Goal: Information Seeking & Learning: Learn about a topic

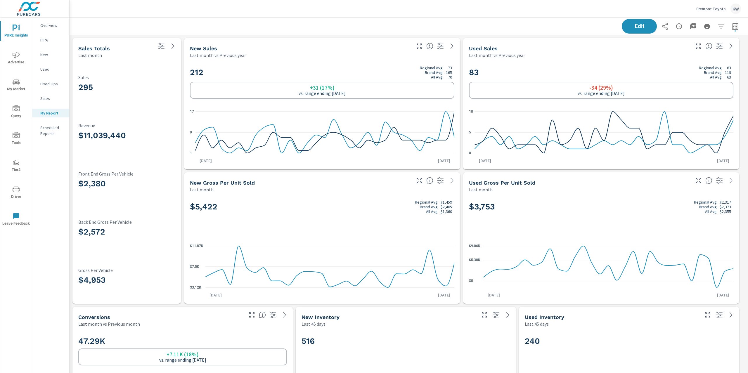
scroll to position [2903, 685]
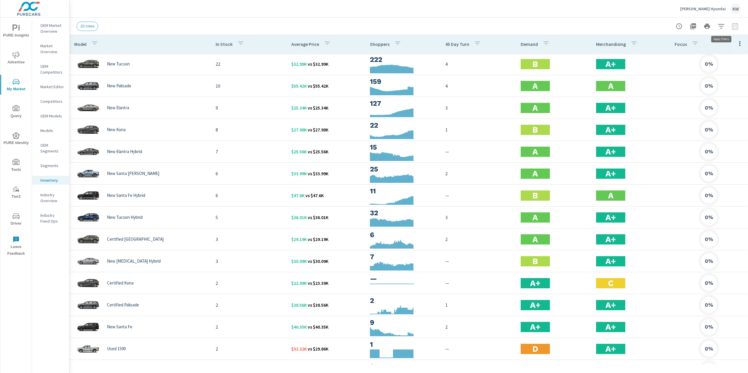
click at [721, 26] on icon "button" at bounding box center [721, 26] width 6 height 4
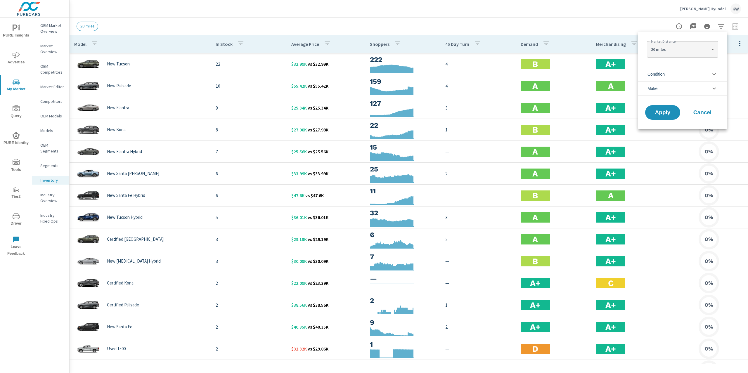
click at [712, 48] on body "PURE Insights Advertise My Market Query PURE Identity Tools Tier2 Driver Leave …" at bounding box center [374, 186] width 748 height 373
click at [694, 56] on li "30 miles" at bounding box center [682, 58] width 71 height 9
type Distance "30"
click at [666, 113] on span "Apply" at bounding box center [662, 113] width 24 height 6
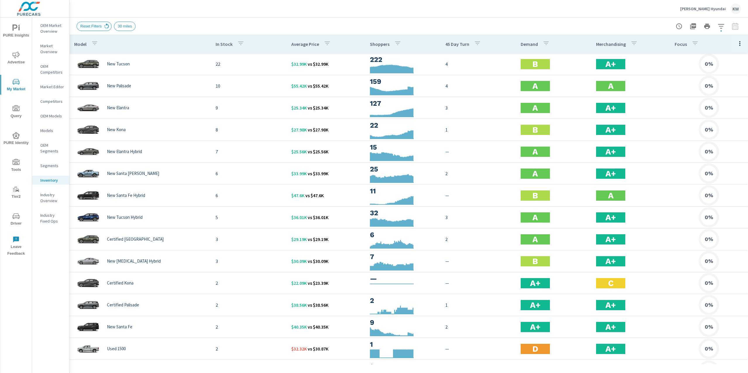
click at [108, 27] on icon at bounding box center [106, 26] width 6 height 6
click at [55, 32] on p "OEM Market Overview" at bounding box center [52, 28] width 24 height 12
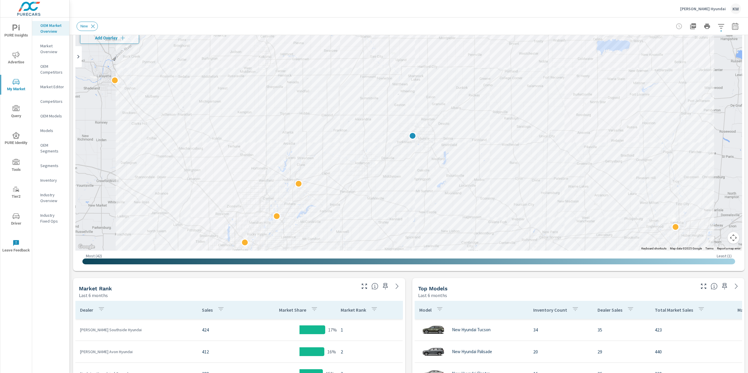
scroll to position [46, 0]
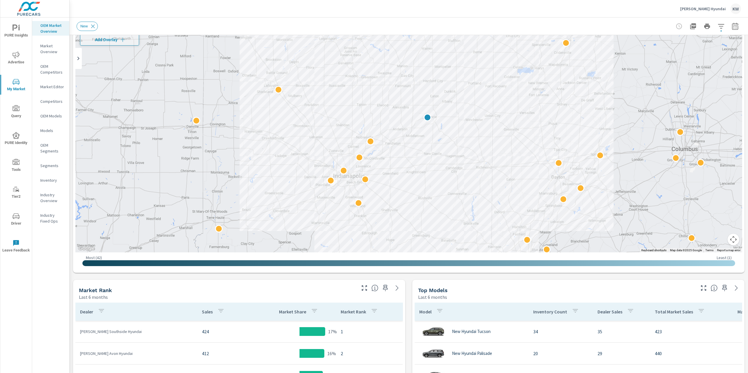
drag, startPoint x: 510, startPoint y: 195, endPoint x: 479, endPoint y: 162, distance: 44.6
click at [479, 162] on div at bounding box center [649, 251] width 561 height 315
click at [53, 180] on p "Inventory" at bounding box center [52, 180] width 24 height 6
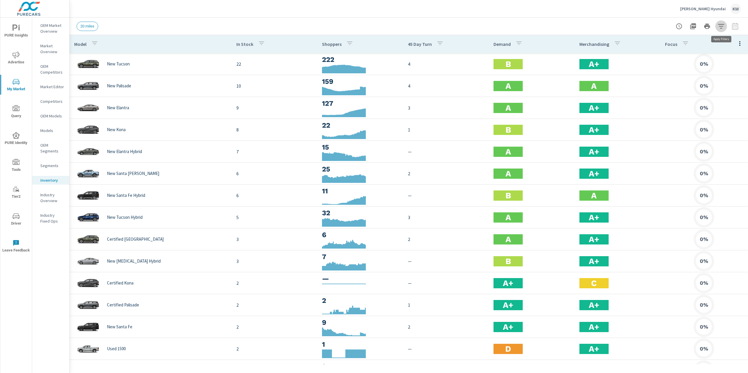
click at [723, 27] on icon "button" at bounding box center [720, 26] width 7 height 7
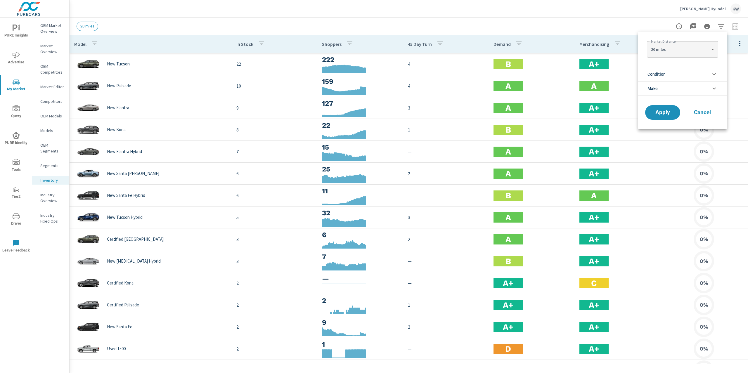
click at [707, 71] on li "Condition" at bounding box center [682, 74] width 89 height 14
click at [649, 86] on input "filter options" at bounding box center [651, 88] width 12 height 12
click at [663, 166] on span "Apply" at bounding box center [662, 165] width 24 height 6
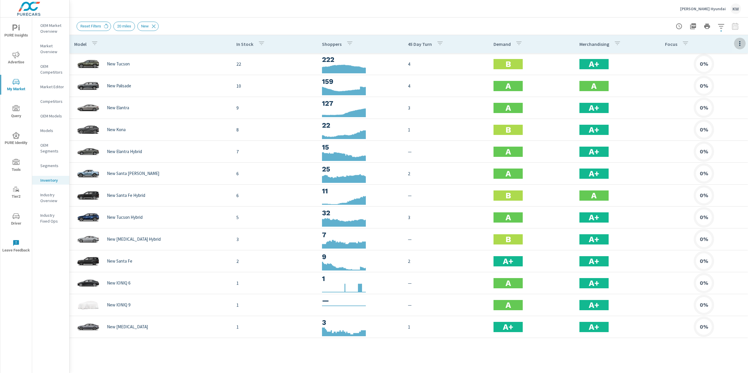
click at [740, 43] on icon "button" at bounding box center [739, 43] width 7 height 7
click at [721, 135] on span "Customize columns..." at bounding box center [720, 136] width 37 height 6
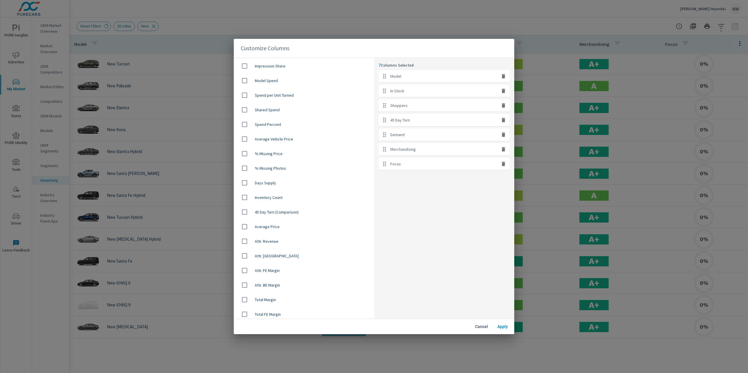
scroll to position [338, 0]
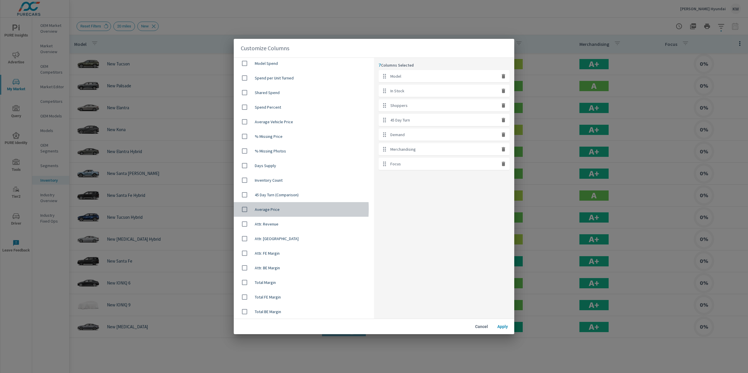
click at [245, 209] on input "checkbox" at bounding box center [244, 209] width 12 height 12
checkbox input "true"
drag, startPoint x: 384, startPoint y: 180, endPoint x: 382, endPoint y: 100, distance: 79.5
click at [382, 100] on ul "Model In Stock Shoppers 45 Day Turn Demand Merchandising Focus Average Price" at bounding box center [444, 127] width 131 height 114
click at [502, 179] on icon "button" at bounding box center [503, 178] width 4 height 4
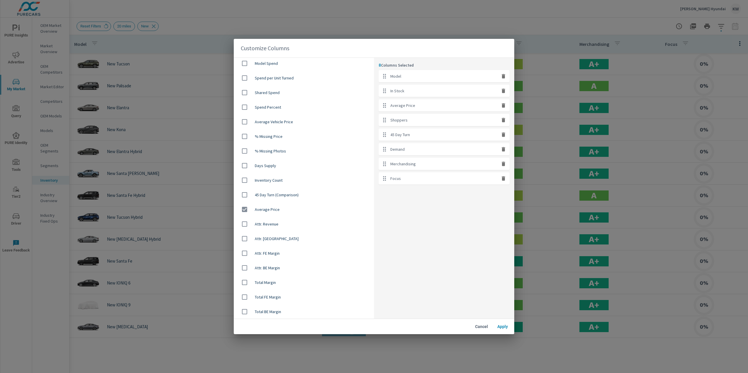
checkbox input "false"
click at [503, 324] on span "Apply" at bounding box center [502, 326] width 14 height 5
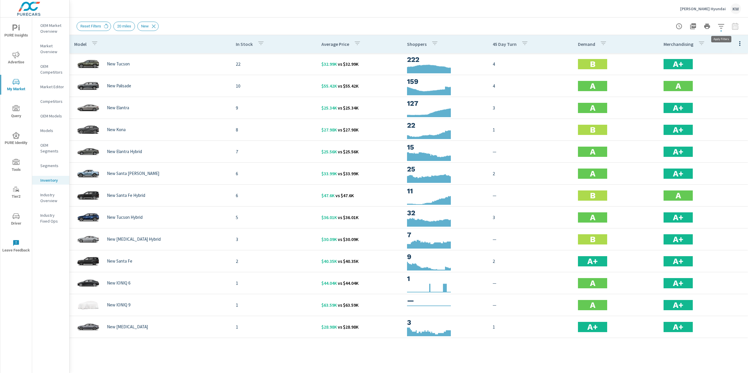
click at [720, 27] on icon "button" at bounding box center [720, 26] width 7 height 7
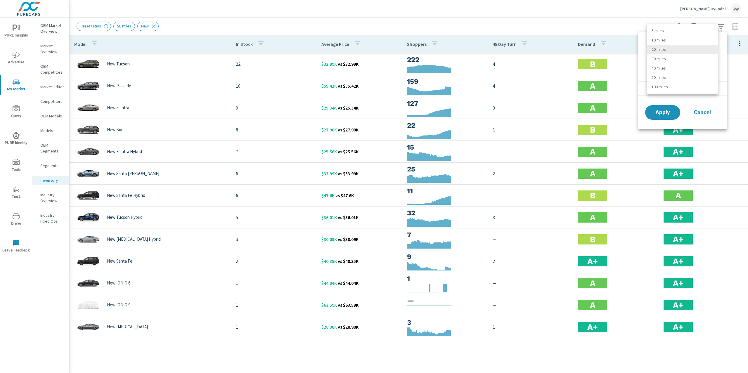
click at [706, 46] on body "PURE Insights Advertise My Market Query PURE Identity Tools Tier2 Driver Leave …" at bounding box center [374, 186] width 748 height 373
click at [695, 61] on li "30 miles" at bounding box center [682, 58] width 71 height 9
type Distance "30"
click at [668, 114] on span "Apply" at bounding box center [662, 113] width 24 height 6
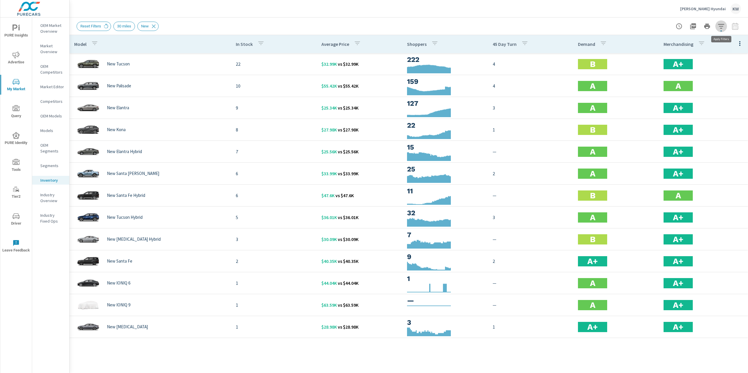
click at [718, 26] on icon "button" at bounding box center [720, 26] width 7 height 7
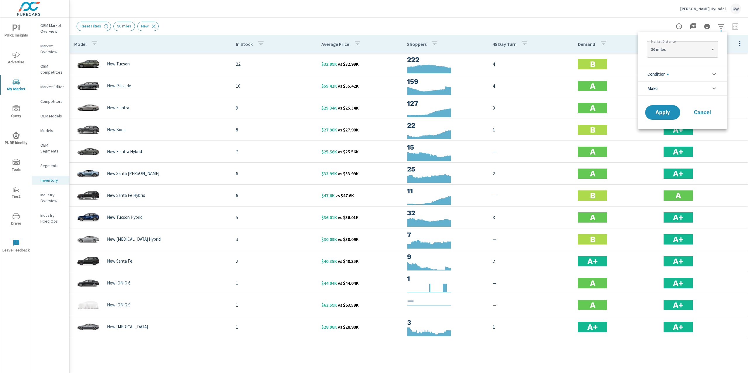
click at [714, 88] on icon "filter options" at bounding box center [713, 88] width 7 height 7
click at [652, 103] on input "filter options" at bounding box center [651, 102] width 12 height 12
click at [661, 124] on span "Apply" at bounding box center [662, 126] width 24 height 6
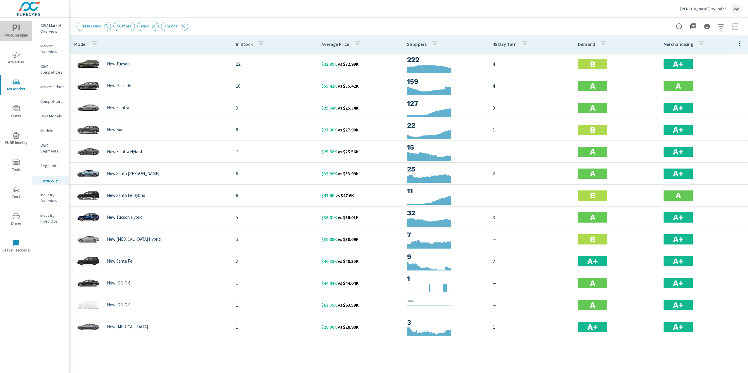
click at [22, 27] on span "PURE Insights" at bounding box center [16, 32] width 28 height 14
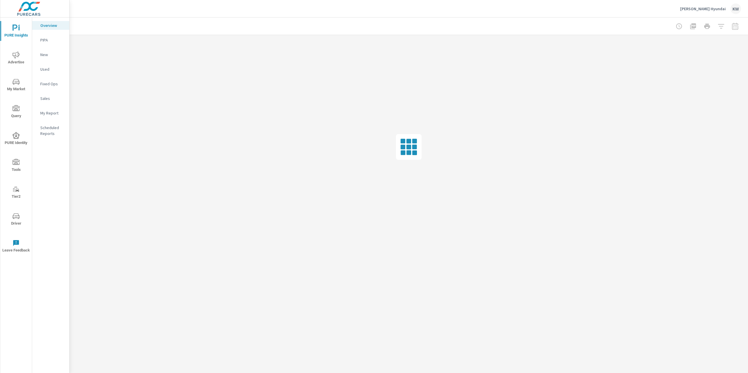
click at [708, 10] on p "[PERSON_NAME] Hyundai" at bounding box center [703, 8] width 46 height 5
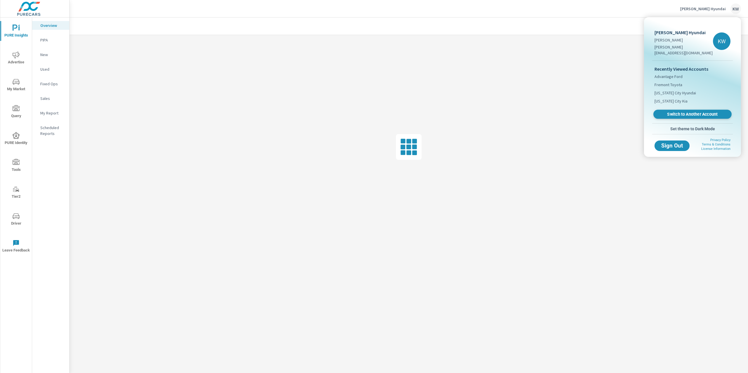
click at [689, 112] on span "Switch to Another Account" at bounding box center [692, 115] width 72 height 6
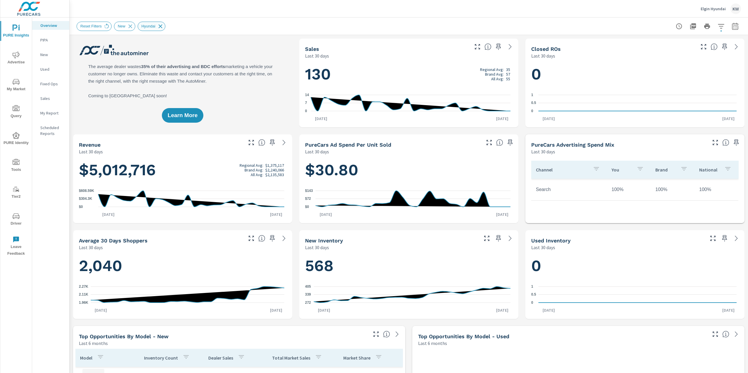
click at [163, 25] on icon at bounding box center [160, 26] width 6 height 6
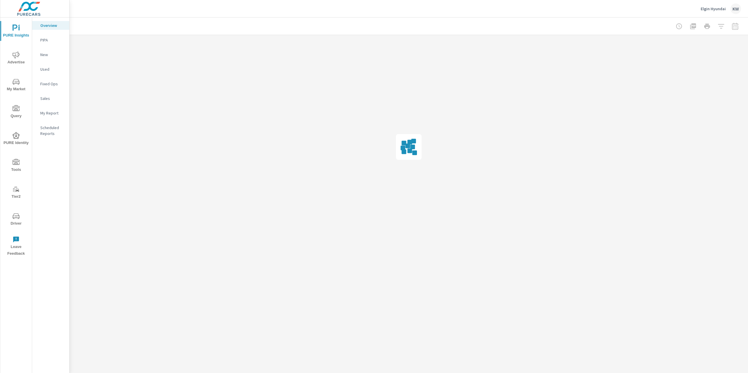
click at [0, 0] on div "Reset Filters New Hyundai" at bounding box center [0, 0] width 0 height 0
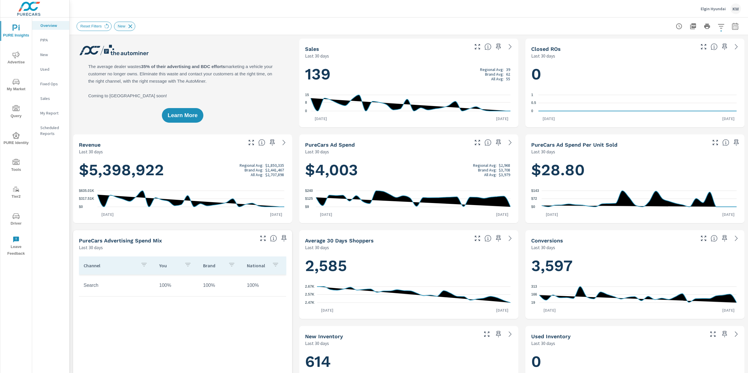
click at [133, 27] on icon at bounding box center [130, 26] width 6 height 6
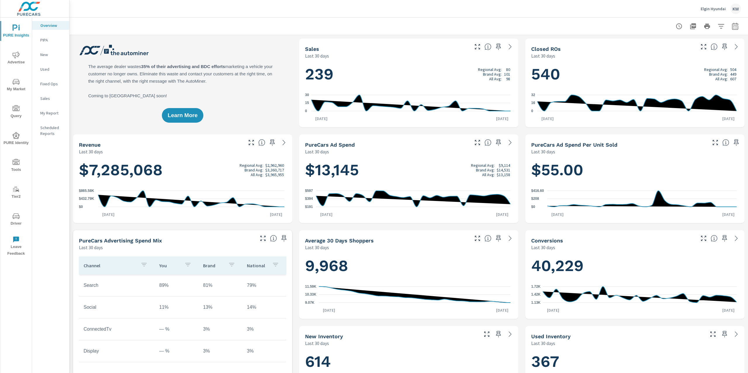
click at [52, 114] on p "My Report" at bounding box center [52, 113] width 24 height 6
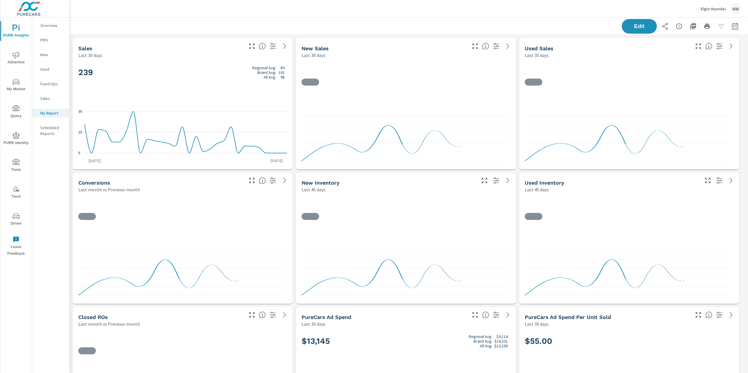
scroll to position [2702, 685]
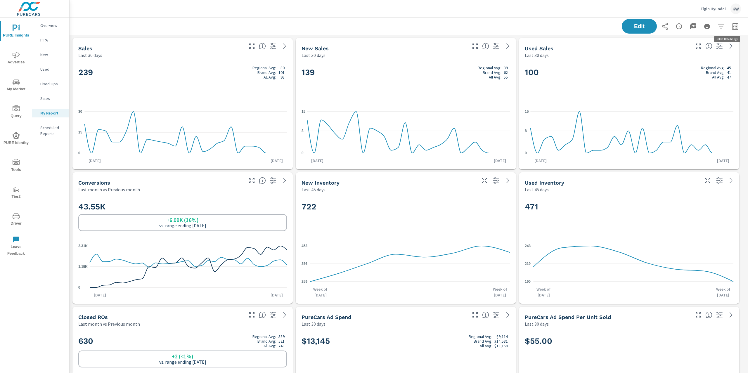
click at [731, 27] on icon "button" at bounding box center [734, 26] width 7 height 7
click at [687, 51] on select "Custom Yesterday Last week Last 7 days Last 14 days Last 30 days Last 45 days L…" at bounding box center [682, 51] width 58 height 12
click at [653, 45] on select "Custom Yesterday Last week Last 7 days Last 14 days Last 30 days Last 45 days L…" at bounding box center [682, 51] width 58 height 12
select select "Last month"
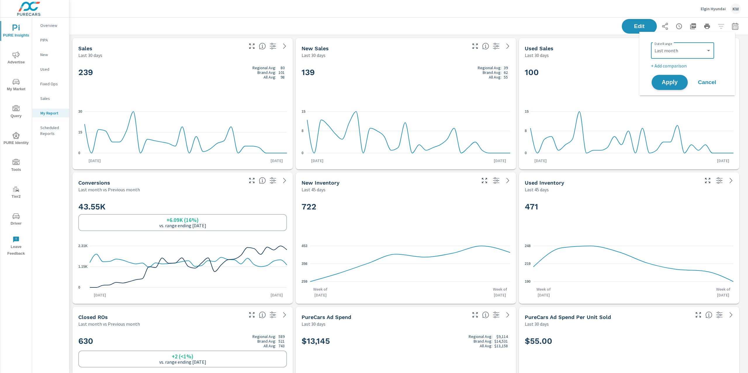
click at [666, 81] on span "Apply" at bounding box center [669, 83] width 24 height 6
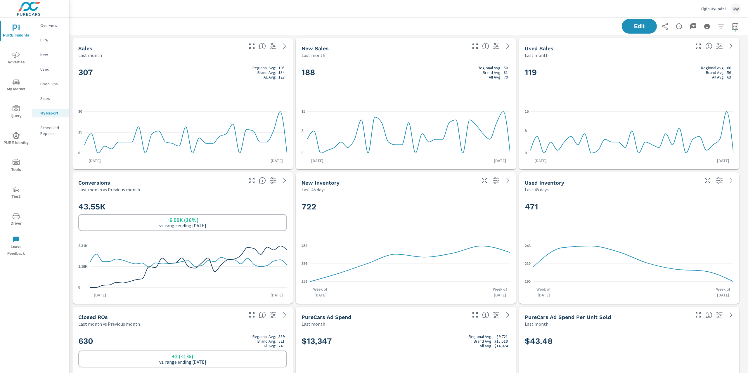
scroll to position [2702, 685]
click at [710, 10] on p "Elgin Hyundai" at bounding box center [712, 8] width 25 height 5
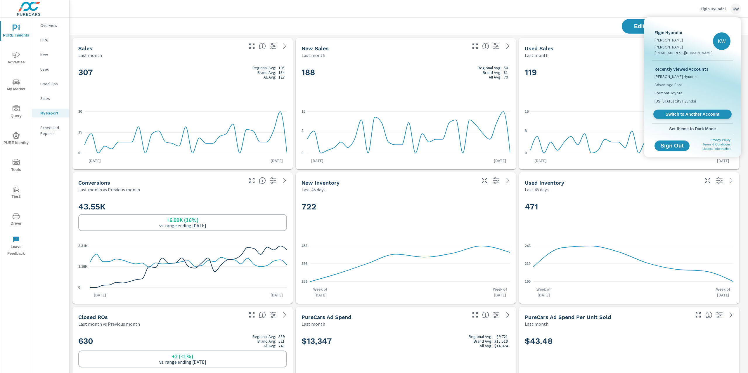
click at [697, 112] on link "Switch to Another Account" at bounding box center [692, 114] width 78 height 9
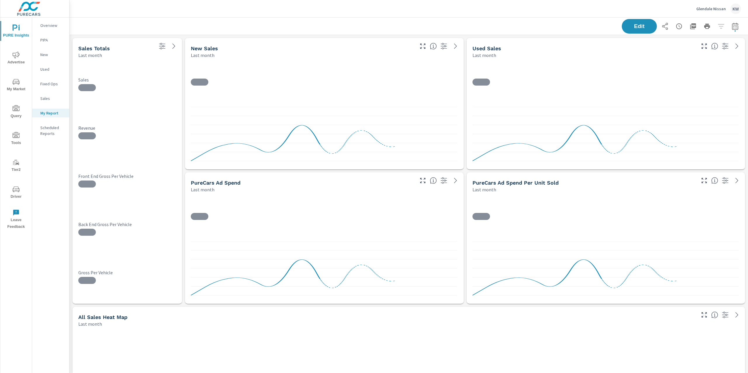
scroll to position [2434, 685]
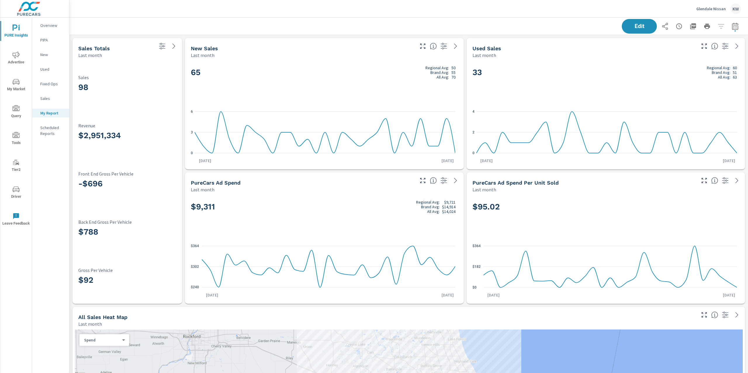
click at [17, 138] on icon "nav menu" at bounding box center [16, 135] width 7 height 7
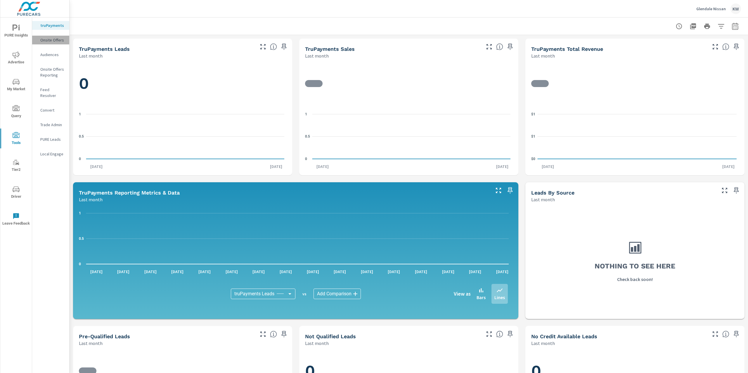
click at [55, 39] on p "Onsite Offers" at bounding box center [52, 40] width 24 height 6
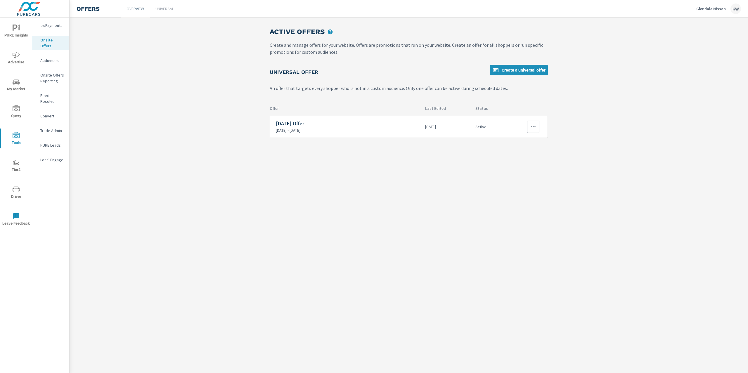
click at [536, 126] on icon "button" at bounding box center [533, 126] width 7 height 7
click at [531, 153] on div "View Report" at bounding box center [521, 154] width 25 height 7
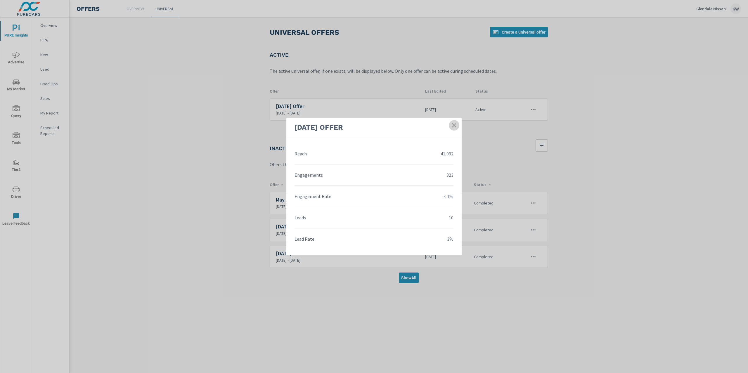
click at [452, 126] on icon at bounding box center [454, 125] width 6 height 6
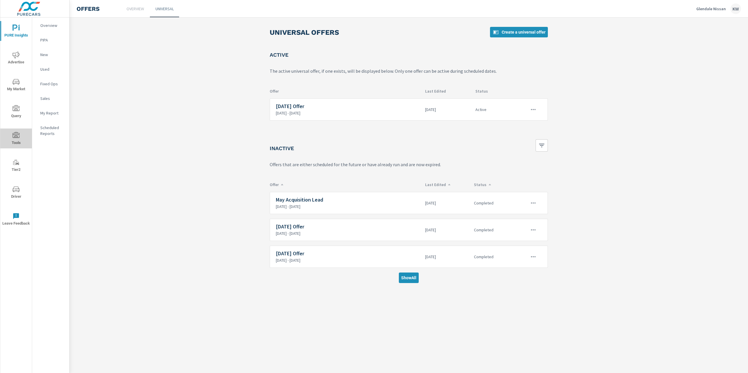
click at [21, 135] on span "Tools" at bounding box center [16, 139] width 28 height 14
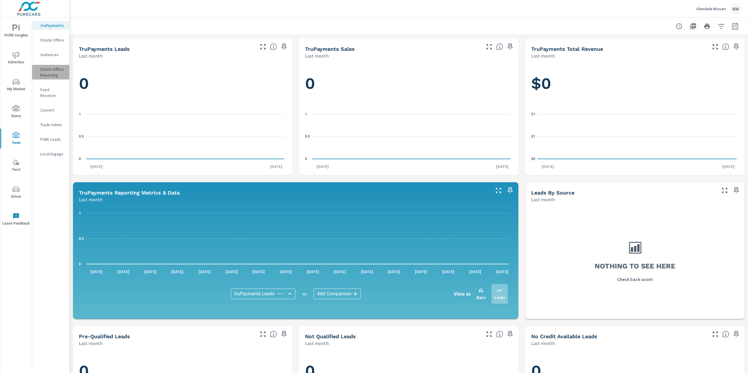
click at [48, 73] on p "Onsite Offers Reporting" at bounding box center [52, 72] width 24 height 12
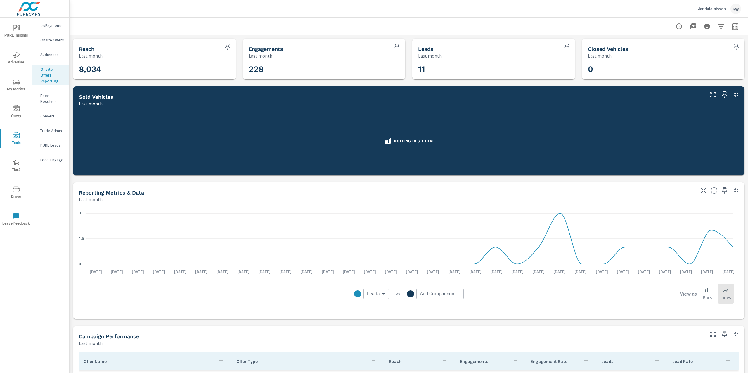
click at [731, 29] on icon "button" at bounding box center [734, 26] width 7 height 7
click at [697, 53] on select "Custom [DATE] Last week Last 7 days Last 14 days Last 30 days Last 45 days Last…" at bounding box center [682, 51] width 58 height 12
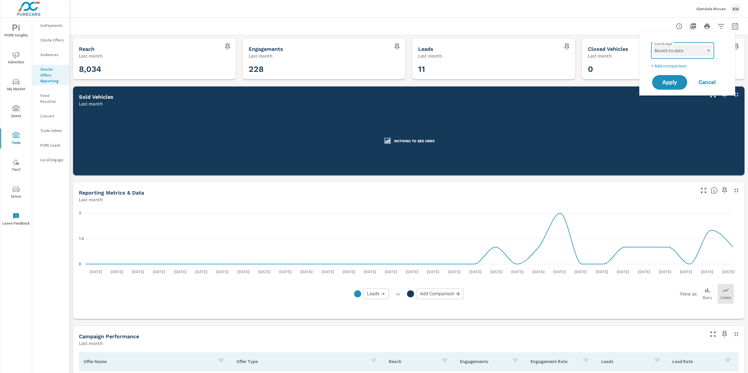
click at [653, 45] on select "Custom [DATE] Last week Last 7 days Last 14 days Last 30 days Last 45 days Last…" at bounding box center [682, 51] width 58 height 12
select select "Month to date"
click at [675, 81] on span "Apply" at bounding box center [669, 83] width 24 height 6
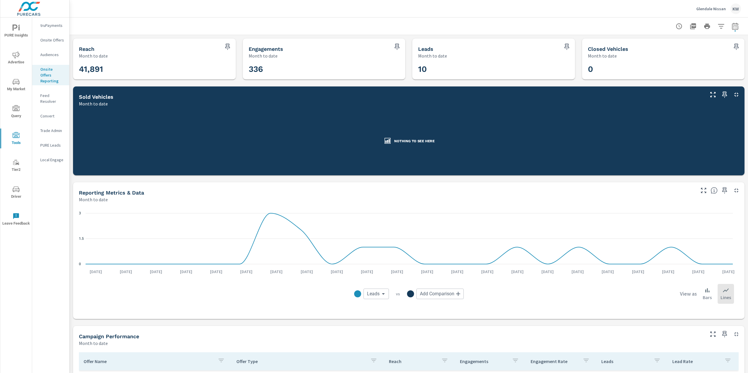
click at [49, 40] on p "Onsite Offers" at bounding box center [52, 40] width 24 height 6
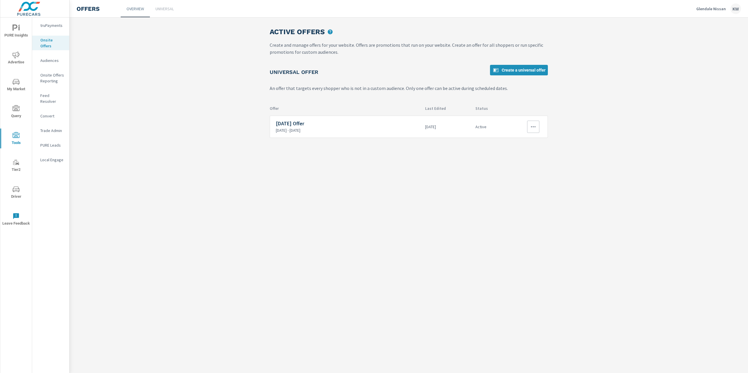
click at [536, 129] on icon "button" at bounding box center [533, 126] width 7 height 7
click at [532, 155] on div "View Report" at bounding box center [521, 154] width 25 height 7
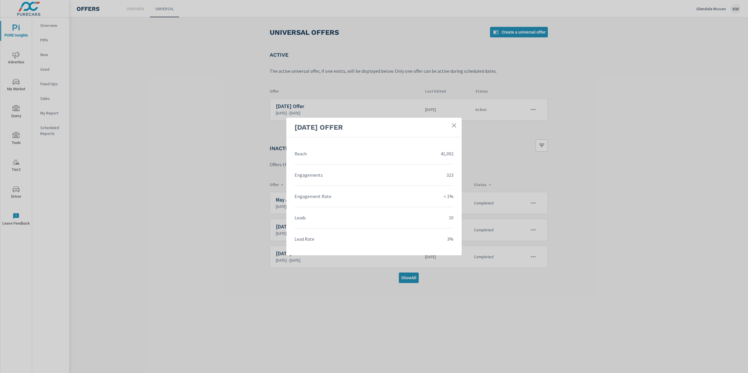
click at [705, 13] on div "Sept 2025 Offer Reach 41,092 Engagements 323 Engagement Rate < 1% Leads 10 Lead…" at bounding box center [374, 186] width 748 height 373
click at [707, 9] on div "Sept 2025 Offer Reach 41,092 Engagements 323 Engagement Rate < 1% Leads 10 Lead…" at bounding box center [374, 186] width 748 height 373
click at [704, 9] on div "Sept 2025 Offer Reach 41,092 Engagements 323 Engagement Rate < 1% Leads 10 Lead…" at bounding box center [374, 186] width 748 height 373
click at [705, 8] on div "Sept 2025 Offer Reach 41,092 Engagements 323 Engagement Rate < 1% Leads 10 Lead…" at bounding box center [374, 186] width 748 height 373
click at [453, 126] on icon at bounding box center [454, 125] width 4 height 4
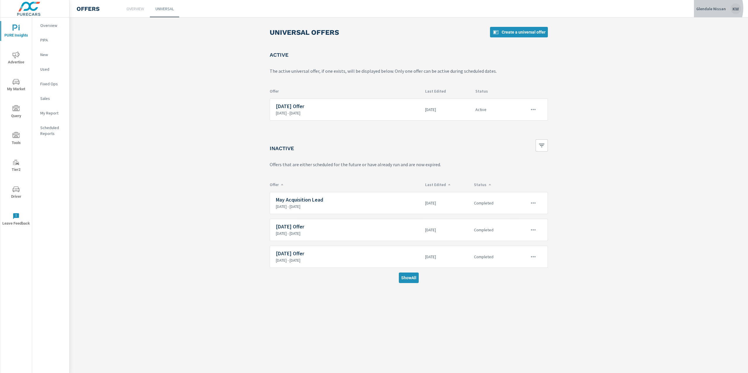
click at [711, 8] on p "Glendale Nissan" at bounding box center [710, 8] width 29 height 5
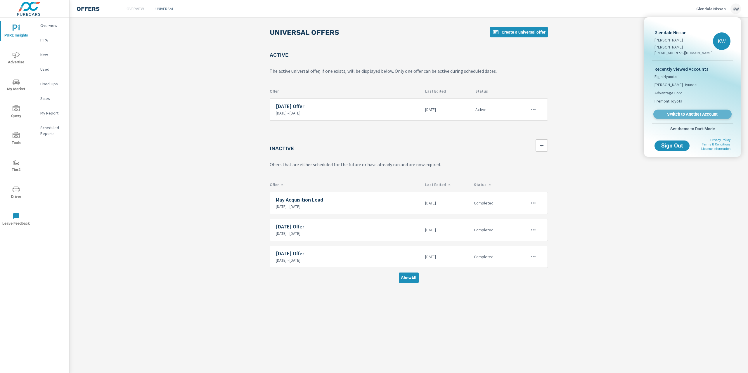
click at [693, 112] on span "Switch to Another Account" at bounding box center [692, 115] width 72 height 6
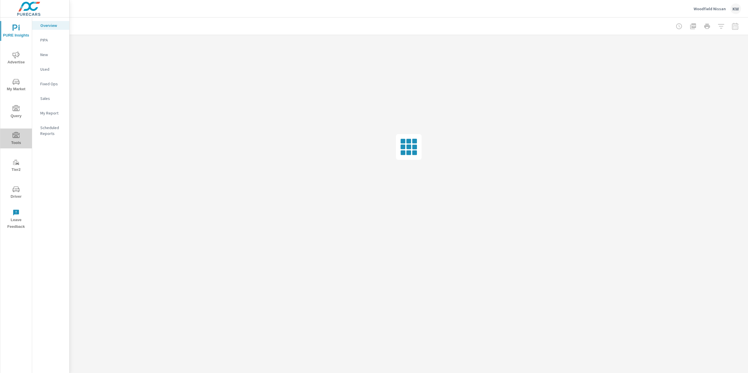
click at [17, 136] on icon "nav menu" at bounding box center [16, 135] width 7 height 7
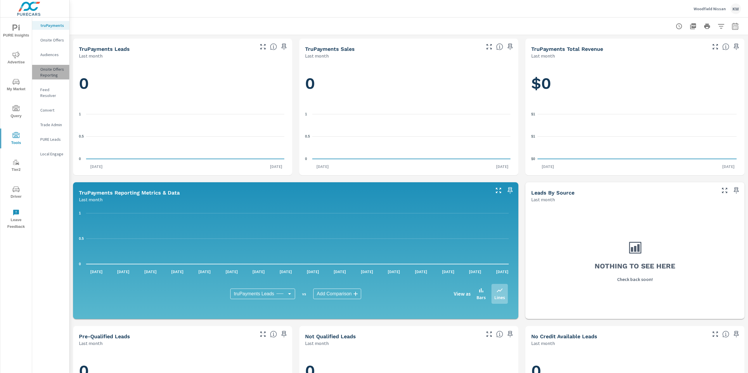
click at [51, 71] on p "Onsite Offers Reporting" at bounding box center [52, 72] width 24 height 12
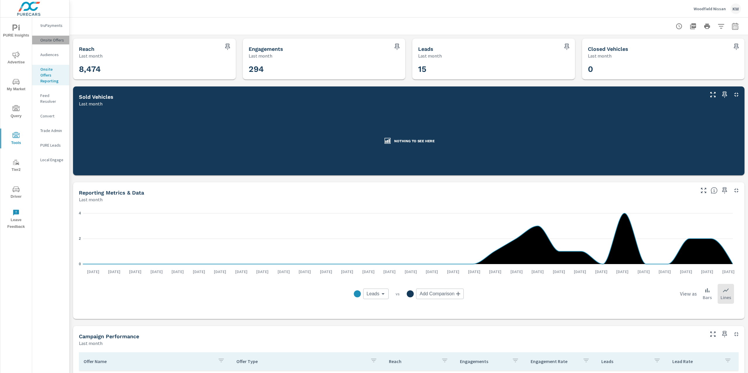
click at [54, 42] on p "Onsite Offers" at bounding box center [52, 40] width 24 height 6
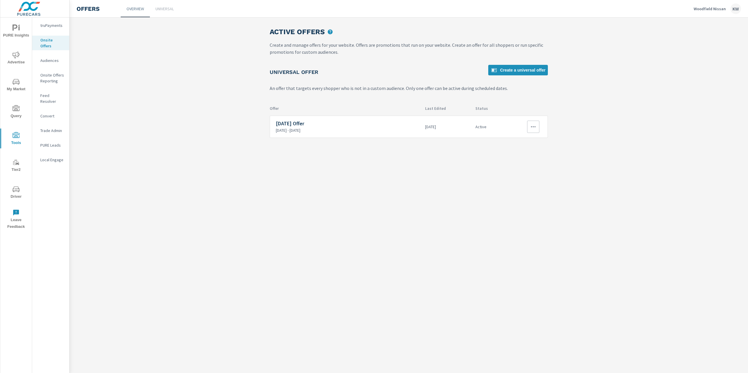
click at [537, 126] on button "button" at bounding box center [533, 127] width 12 height 12
click at [525, 153] on div "View Report" at bounding box center [521, 154] width 25 height 7
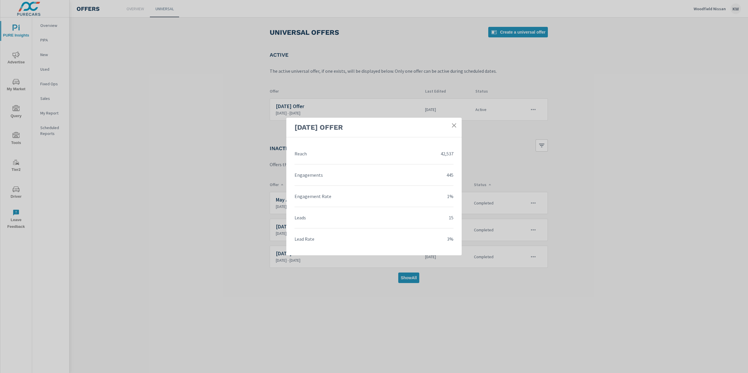
click at [16, 28] on div "Aug 2025 Offer Reach 42,537 Engagements 445 Engagement Rate 1% Leads 15 Lead Ra…" at bounding box center [374, 186] width 748 height 373
click at [454, 126] on icon at bounding box center [454, 125] width 6 height 6
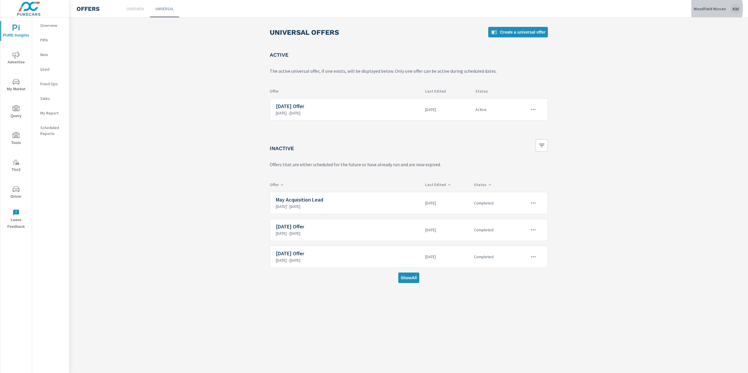
click at [707, 8] on p "Woodfield Nissan" at bounding box center [709, 8] width 32 height 5
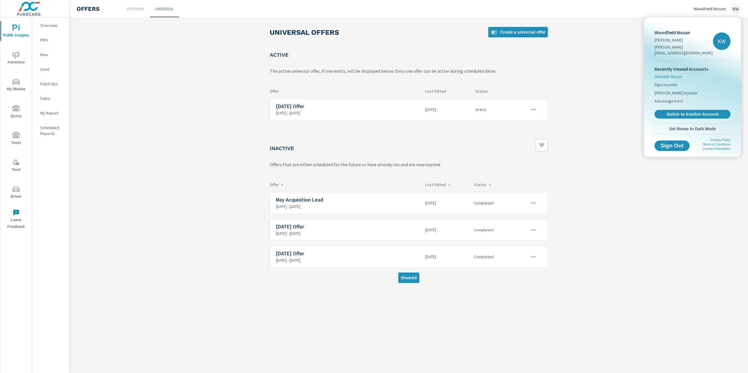
click at [674, 74] on span "Glendale Nissan" at bounding box center [668, 77] width 28 height 6
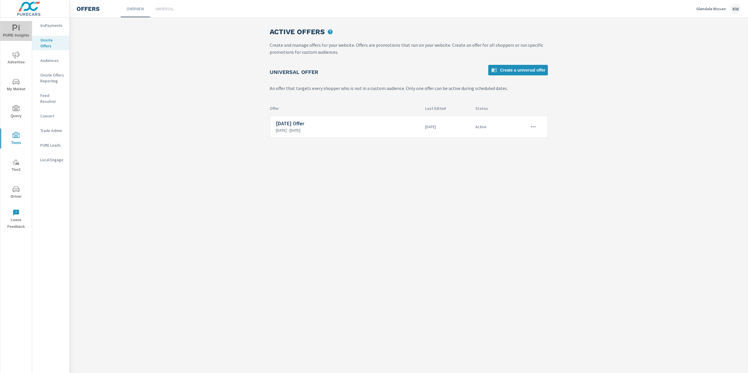
click at [18, 30] on icon "nav menu" at bounding box center [16, 28] width 7 height 7
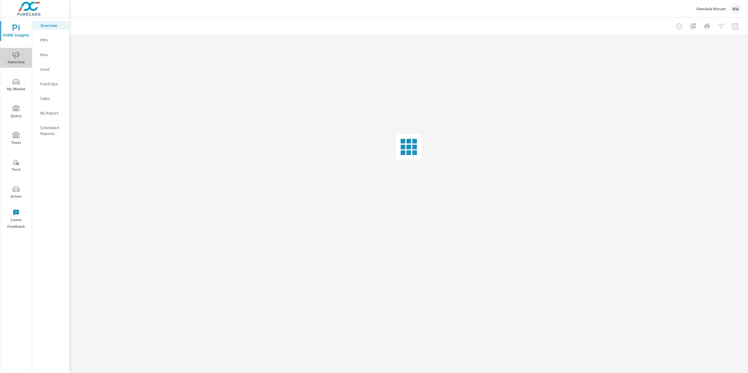
click at [15, 52] on icon "nav menu" at bounding box center [16, 54] width 7 height 7
click at [53, 159] on p "Website Analytics" at bounding box center [52, 160] width 24 height 12
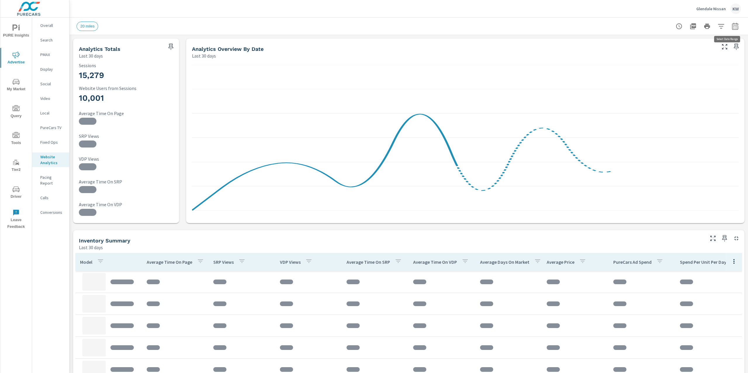
click at [731, 24] on icon "button" at bounding box center [734, 26] width 7 height 7
click at [706, 49] on select "Custom Yesterday Last week Last 7 days Last 14 days Last 30 days Last 45 days L…" at bounding box center [682, 51] width 58 height 12
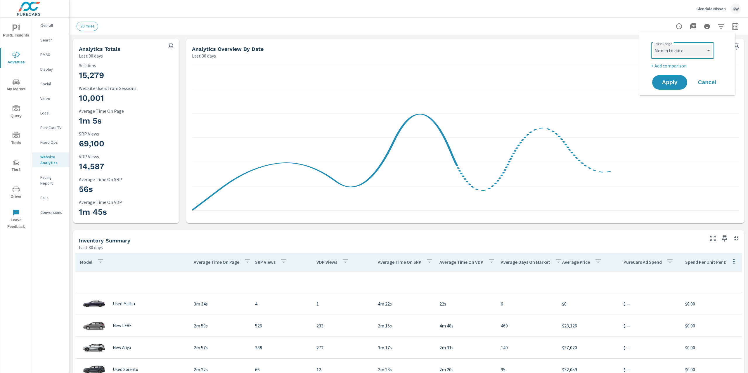
click at [653, 45] on select "Custom Yesterday Last week Last 7 days Last 14 days Last 30 days Last 45 days L…" at bounding box center [682, 51] width 58 height 12
select select "Month to date"
click at [673, 67] on p "+ Add comparison" at bounding box center [688, 65] width 75 height 7
select select "Previous period"
click at [672, 98] on span "Apply" at bounding box center [669, 99] width 24 height 6
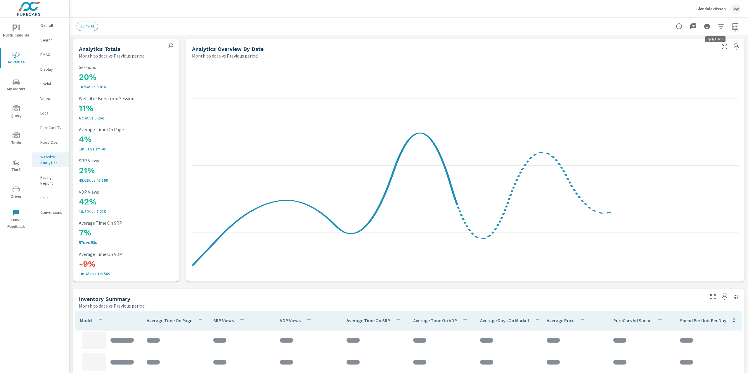
click at [718, 26] on icon "button" at bounding box center [721, 26] width 6 height 4
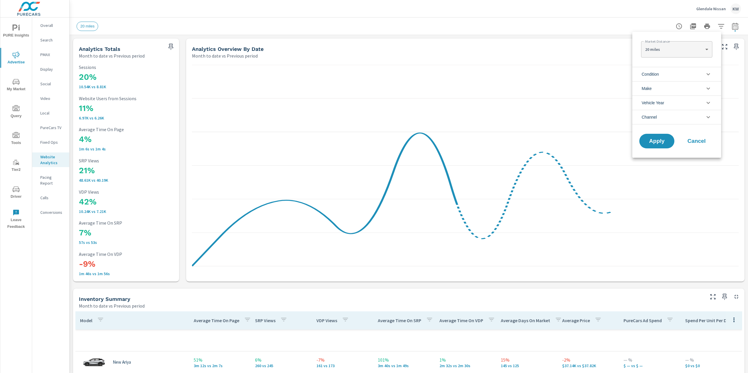
click at [705, 76] on icon "filter options" at bounding box center [707, 74] width 7 height 7
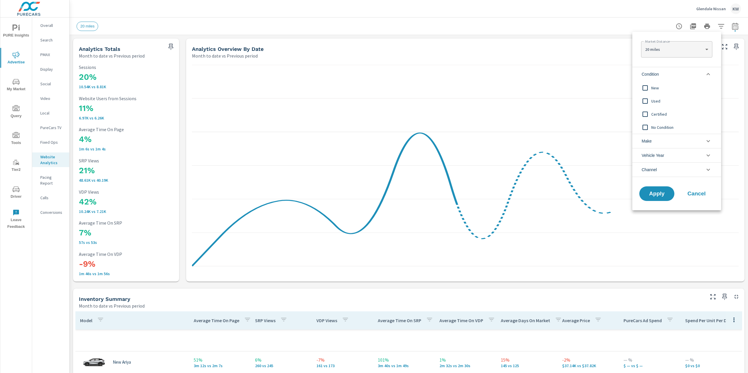
click at [645, 87] on input "filter options" at bounding box center [645, 88] width 12 height 12
click at [664, 195] on span "Apply" at bounding box center [657, 194] width 24 height 6
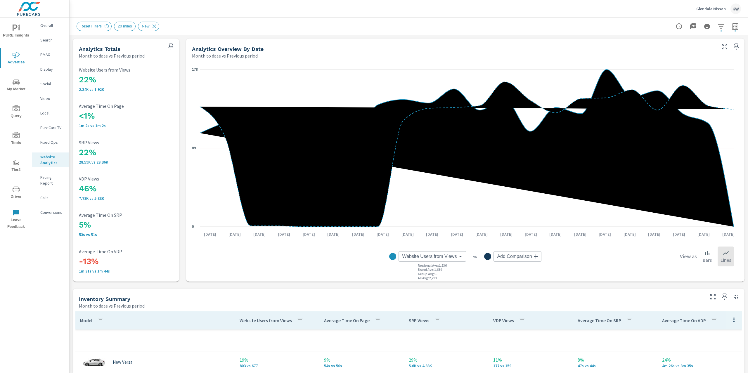
click at [15, 83] on icon "nav menu" at bounding box center [16, 81] width 7 height 7
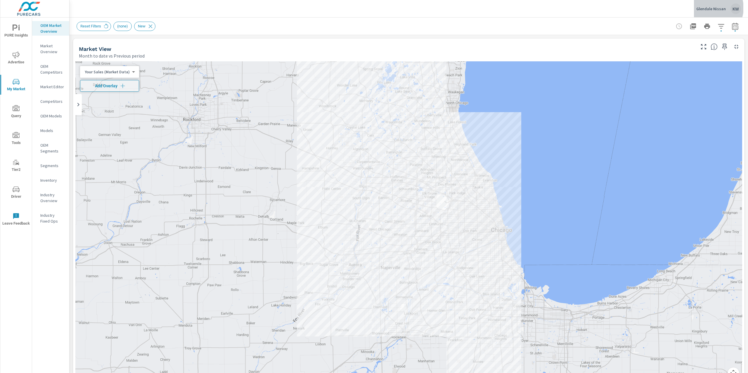
click at [711, 8] on p "Glendale Nissan" at bounding box center [710, 8] width 29 height 5
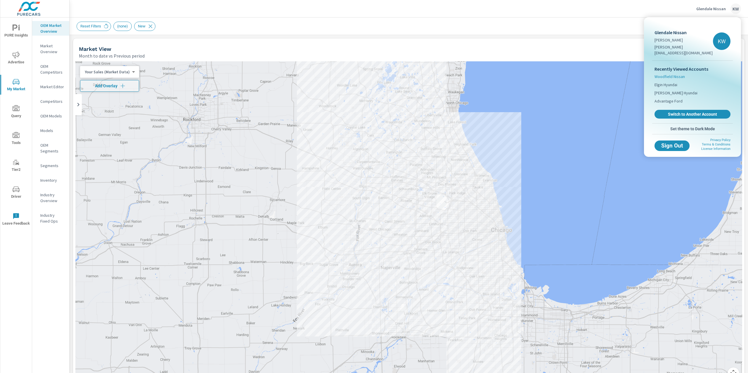
click at [661, 74] on span "Woodfield Nissan" at bounding box center [669, 77] width 30 height 6
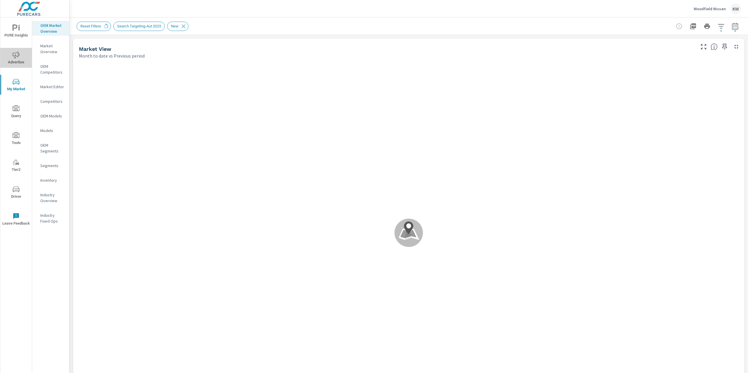
click at [15, 55] on icon "nav menu" at bounding box center [16, 54] width 7 height 7
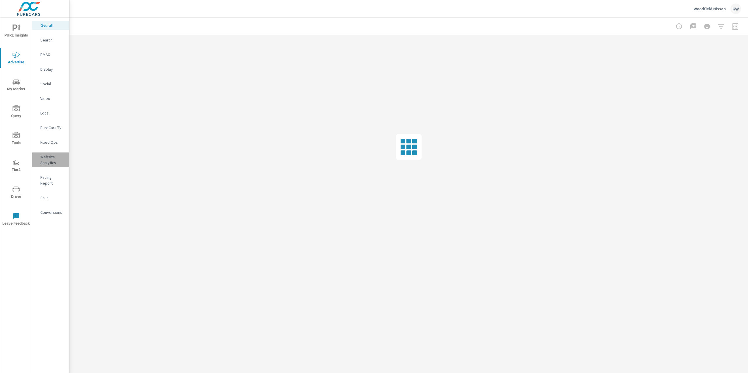
click at [51, 155] on p "Website Analytics" at bounding box center [52, 160] width 24 height 12
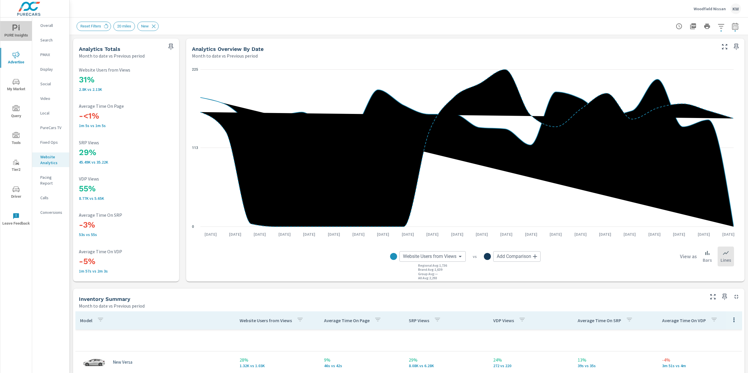
click at [8, 25] on span "PURE Insights" at bounding box center [16, 32] width 28 height 14
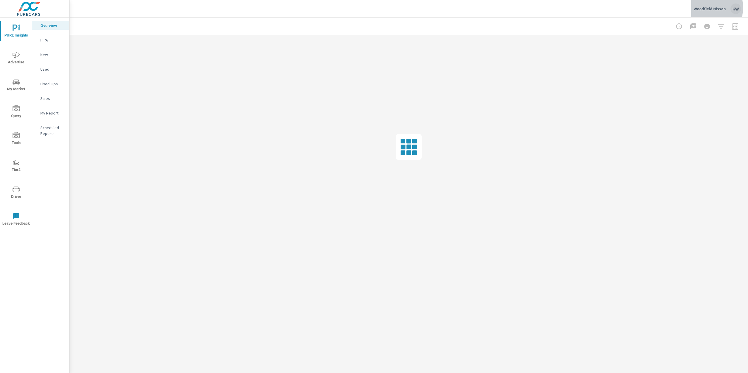
click at [698, 8] on p "Woodfield Nissan" at bounding box center [709, 8] width 32 height 5
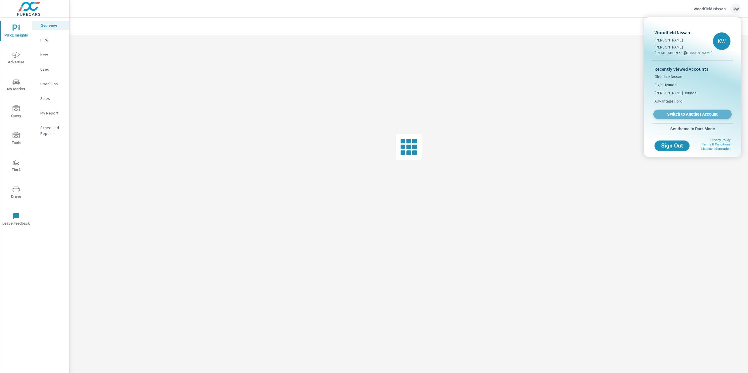
click at [685, 112] on span "Switch to Another Account" at bounding box center [692, 115] width 72 height 6
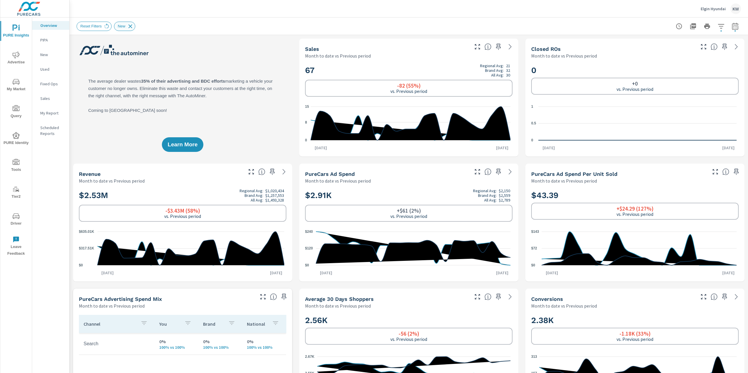
click at [133, 26] on icon at bounding box center [130, 26] width 6 height 6
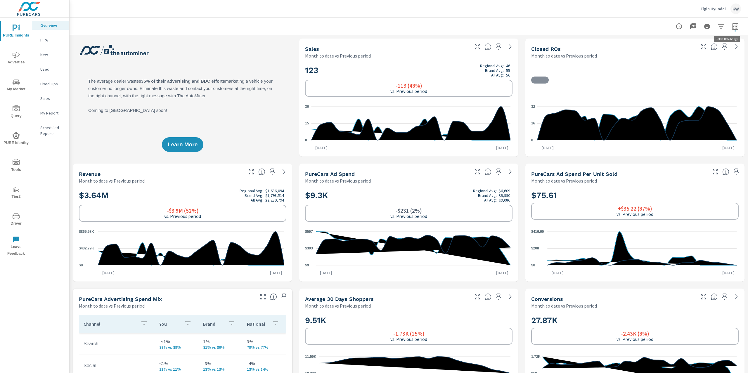
click at [731, 27] on icon "button" at bounding box center [734, 26] width 7 height 7
select select "Month to date"
select select "Previous period"
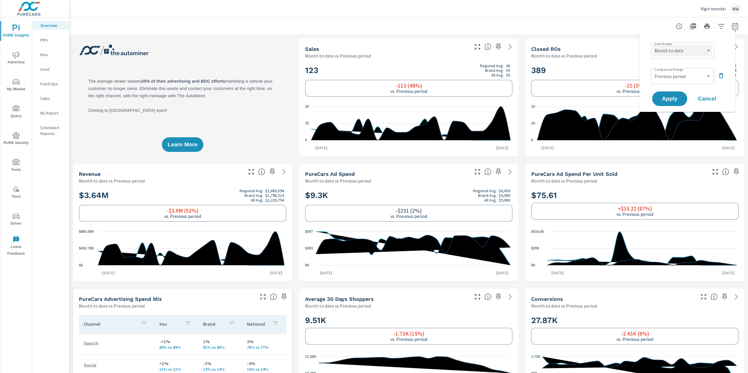
click at [695, 53] on select "Custom [DATE] Last week Last 7 days Last 14 days Last 30 days Last 45 days Last…" at bounding box center [682, 51] width 58 height 12
click at [653, 45] on select "Custom [DATE] Last week Last 7 days Last 14 days Last 30 days Last 45 days Last…" at bounding box center [682, 51] width 58 height 12
select select "Last month"
click at [669, 97] on span "Apply" at bounding box center [669, 99] width 24 height 6
click at [730, 25] on div at bounding box center [702, 26] width 77 height 12
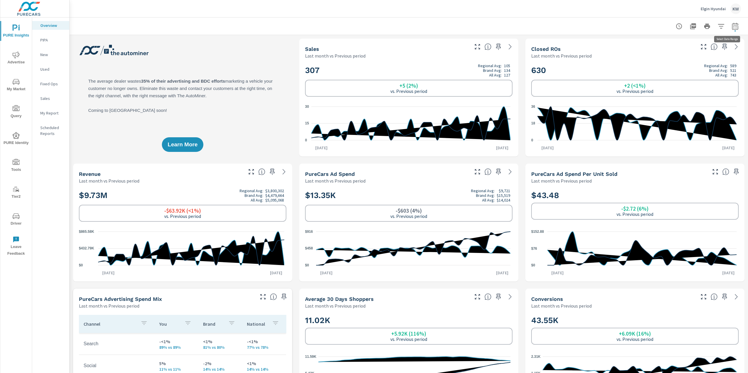
click at [731, 27] on icon "button" at bounding box center [734, 26] width 7 height 7
select select "Last month"
select select "Previous period"
click at [722, 74] on icon "button" at bounding box center [721, 75] width 4 height 5
click at [669, 84] on span "Apply" at bounding box center [669, 83] width 24 height 6
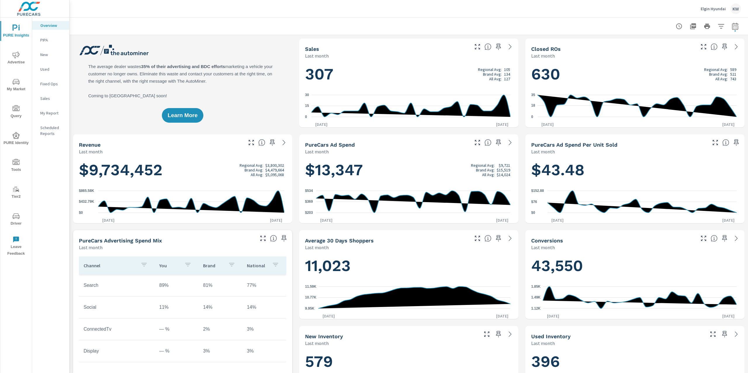
click at [49, 112] on p "My Report" at bounding box center [52, 113] width 24 height 6
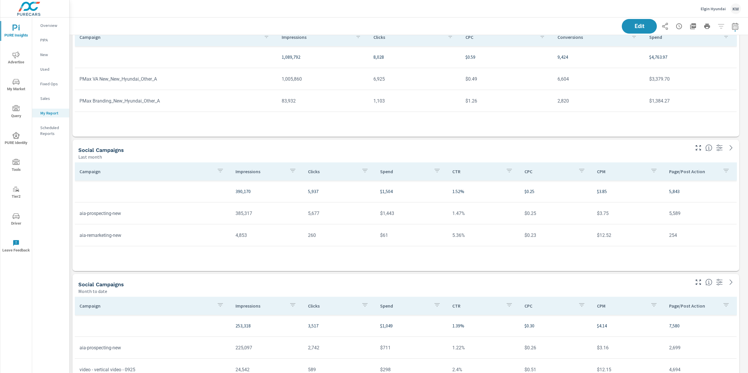
scroll to position [2352, 0]
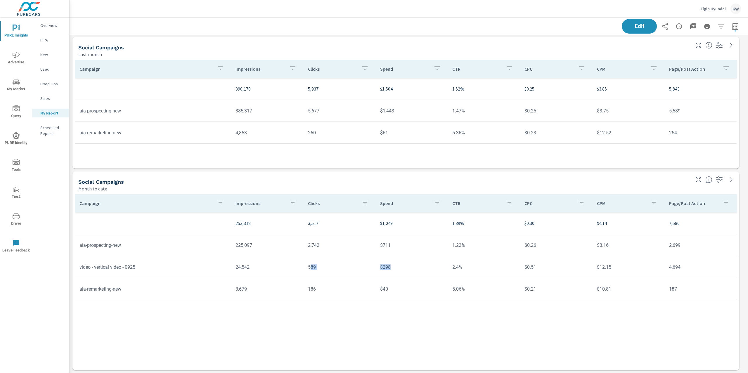
drag, startPoint x: 310, startPoint y: 269, endPoint x: 392, endPoint y: 268, distance: 81.8
click at [392, 268] on tr "video - vertical video - 0925 24,542 589 $298 2.4% $0.51 $12.15 4,694" at bounding box center [406, 267] width 662 height 22
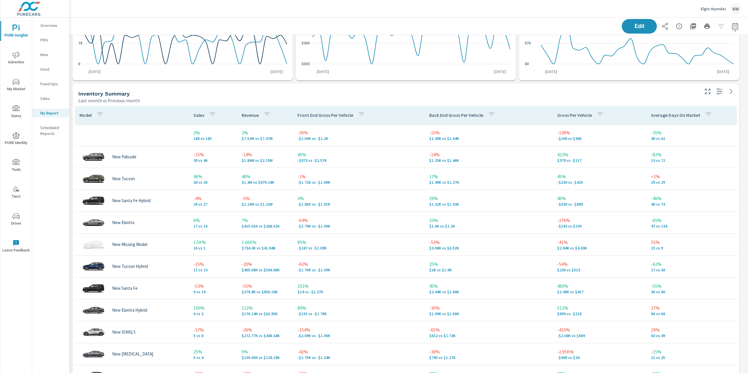
scroll to position [0, 0]
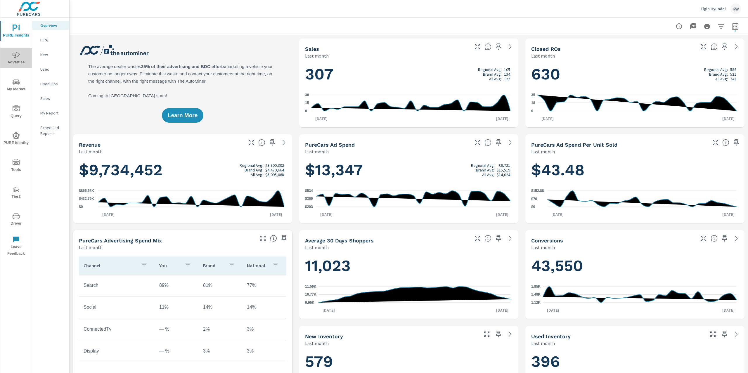
click at [14, 62] on span "Advertise" at bounding box center [16, 58] width 28 height 14
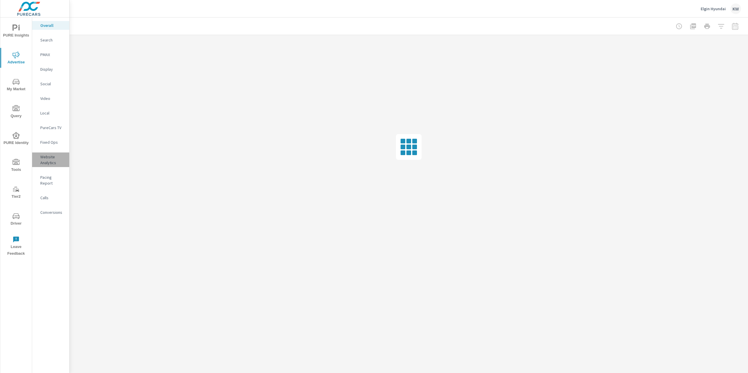
click at [45, 157] on p "Website Analytics" at bounding box center [52, 160] width 24 height 12
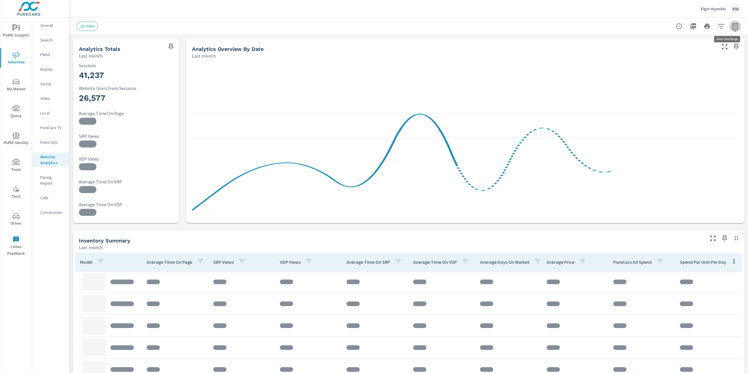
click at [731, 27] on icon "button" at bounding box center [734, 26] width 7 height 7
click at [687, 49] on select "Custom [DATE] Last week Last 7 days Last 14 days Last 30 days Last 45 days Last…" at bounding box center [682, 51] width 58 height 12
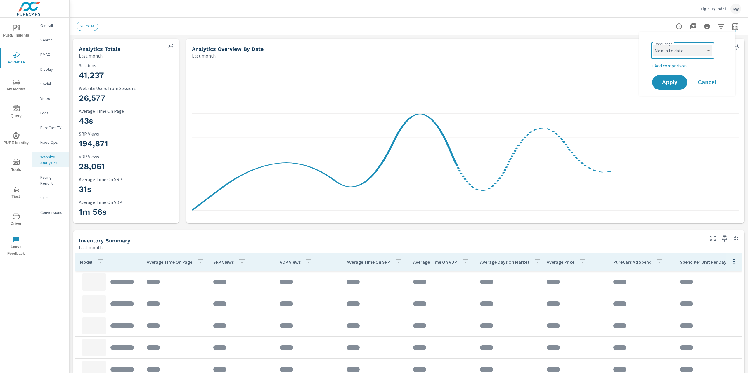
click at [653, 45] on select "Custom [DATE] Last week Last 7 days Last 14 days Last 30 days Last 45 days Last…" at bounding box center [682, 51] width 58 height 12
select select "Month to date"
click at [674, 67] on p "+ Add comparison" at bounding box center [688, 65] width 75 height 7
select select "Previous period"
click at [670, 98] on span "Apply" at bounding box center [669, 99] width 24 height 6
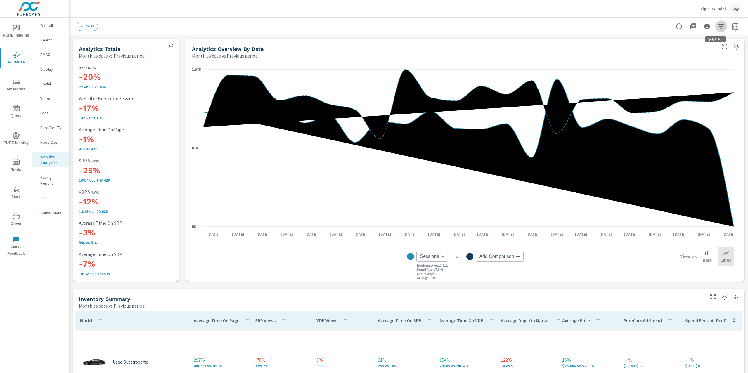
click at [718, 25] on icon "button" at bounding box center [720, 26] width 7 height 7
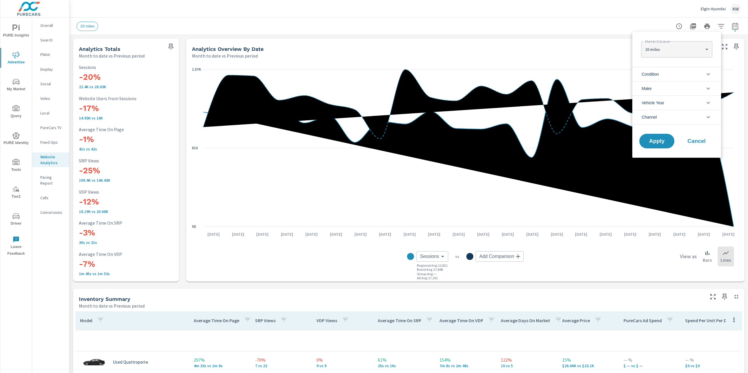
click at [687, 73] on li "Condition" at bounding box center [676, 74] width 89 height 14
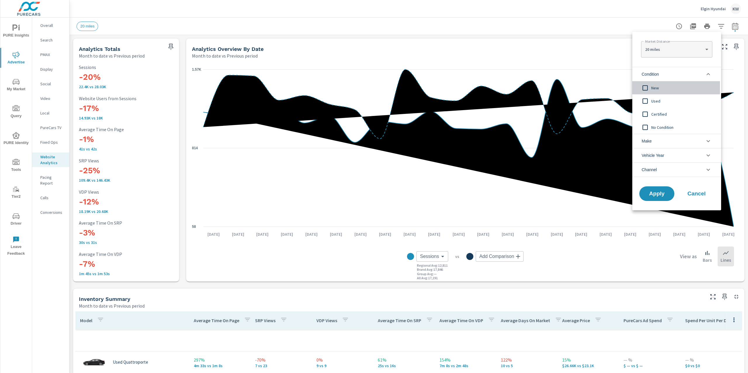
click at [646, 88] on input "filter options" at bounding box center [645, 88] width 12 height 12
click at [657, 195] on span "Apply" at bounding box center [657, 194] width 24 height 6
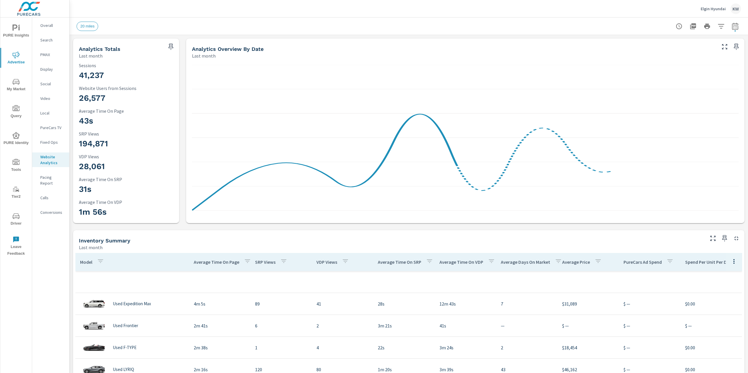
click at [17, 86] on span "My Market" at bounding box center [16, 85] width 28 height 14
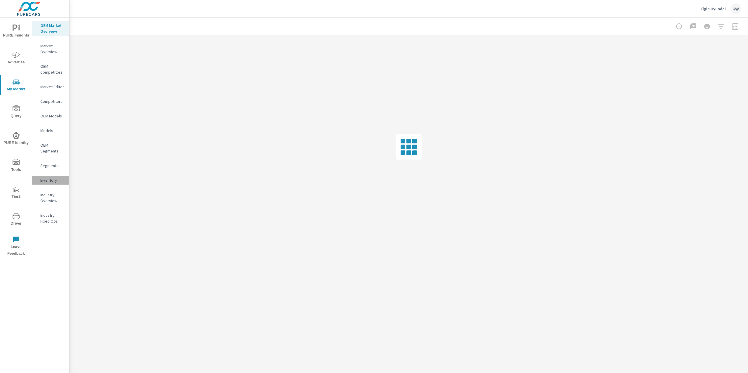
click at [46, 178] on p "Inventory" at bounding box center [52, 180] width 24 height 6
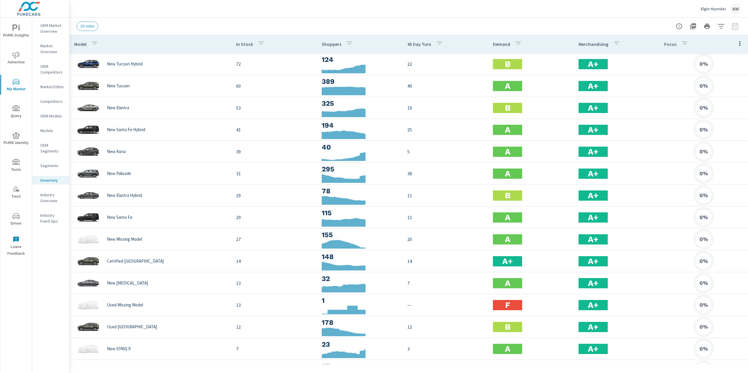
click at [736, 41] on icon "button" at bounding box center [739, 43] width 7 height 7
click at [723, 133] on span "Customize columns..." at bounding box center [720, 136] width 37 height 6
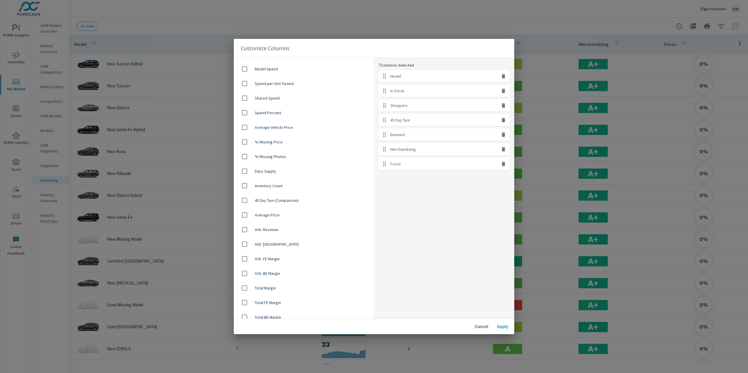
scroll to position [338, 0]
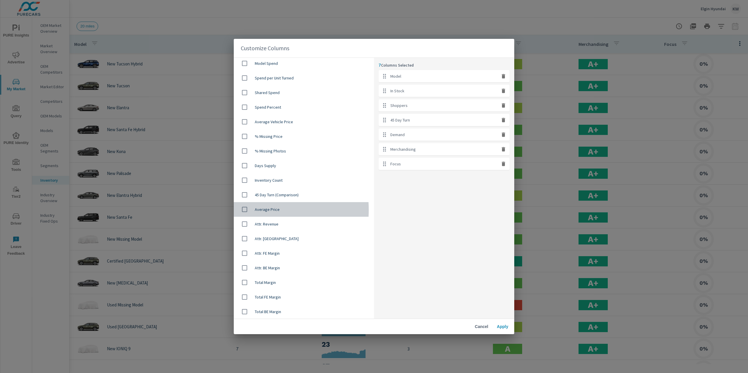
click at [242, 210] on input "checkbox" at bounding box center [244, 209] width 12 height 12
checkbox input "true"
drag, startPoint x: 386, startPoint y: 179, endPoint x: 383, endPoint y: 126, distance: 53.2
click at [383, 126] on ul "Model In Stock Shoppers 45 Day Turn Demand Merchandising Focus Average Price" at bounding box center [444, 127] width 131 height 114
drag, startPoint x: 385, startPoint y: 178, endPoint x: 378, endPoint y: 193, distance: 16.7
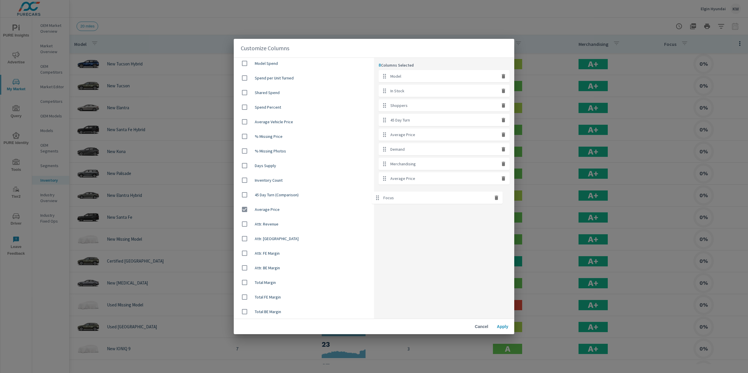
click at [378, 193] on div "8 Columns Selected Model In Stock Shoppers 45 Day Turn Average Price Demand Mer…" at bounding box center [444, 188] width 140 height 261
drag, startPoint x: 385, startPoint y: 179, endPoint x: 388, endPoint y: 103, distance: 76.0
click at [388, 103] on ul "Model In Stock Shoppers 45 Day Turn Average Price Demand Merchandising Focus" at bounding box center [444, 127] width 131 height 114
click at [503, 107] on icon "button" at bounding box center [503, 105] width 4 height 4
checkbox input "false"
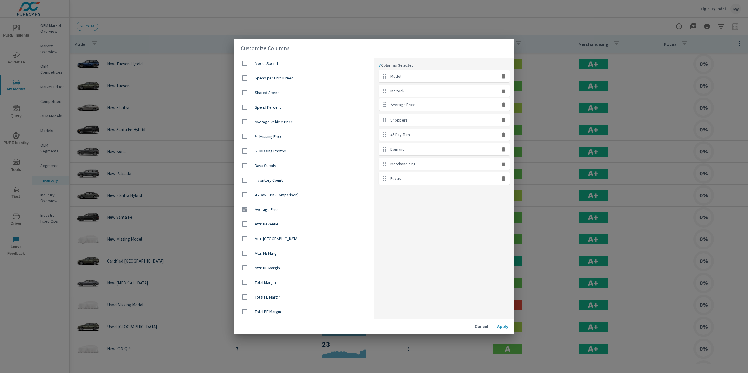
drag, startPoint x: 382, startPoint y: 135, endPoint x: 383, endPoint y: 103, distance: 32.4
click at [383, 103] on ul "Model In Stock Shoppers 45 Day Turn Average Price Demand Merchandising" at bounding box center [444, 120] width 131 height 100
drag, startPoint x: 502, startPoint y: 177, endPoint x: 502, endPoint y: 180, distance: 3.8
click at [502, 178] on div "7 Columns Selected Model In Stock Average Price Shoppers 45 Day Turn Demand Mer…" at bounding box center [444, 188] width 140 height 261
click at [504, 178] on div "7 Columns Selected Model In Stock Average Price Shoppers 45 Day Turn Demand Mer…" at bounding box center [444, 188] width 140 height 261
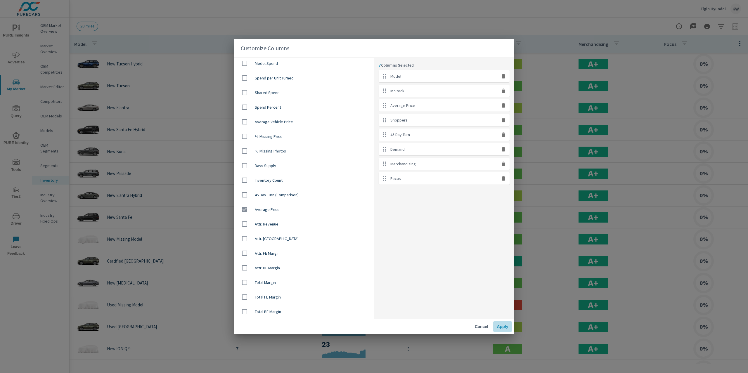
click at [500, 325] on span "Apply" at bounding box center [502, 326] width 14 height 5
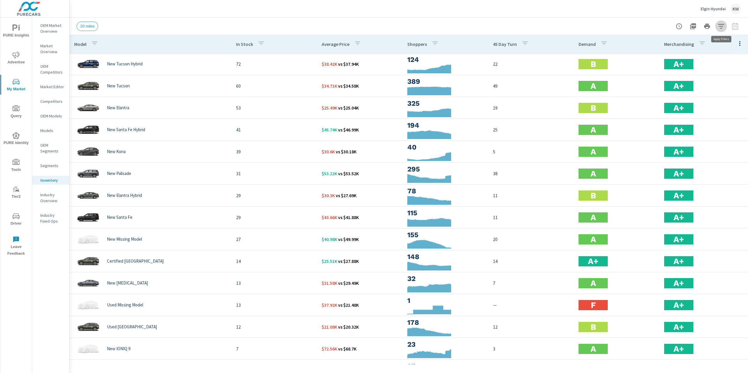
click at [721, 26] on icon "button" at bounding box center [721, 26] width 6 height 4
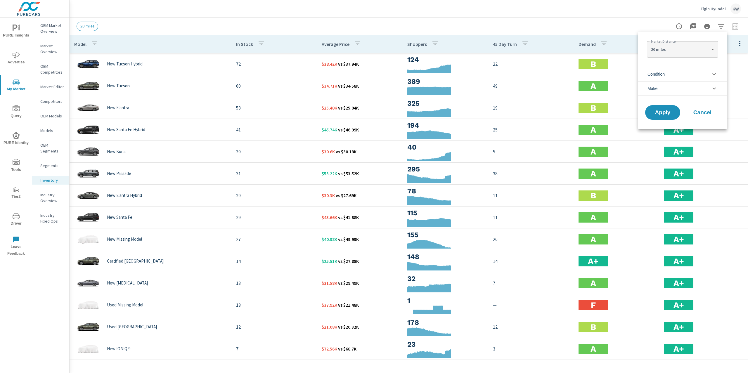
click at [690, 71] on li "Condition" at bounding box center [682, 74] width 89 height 14
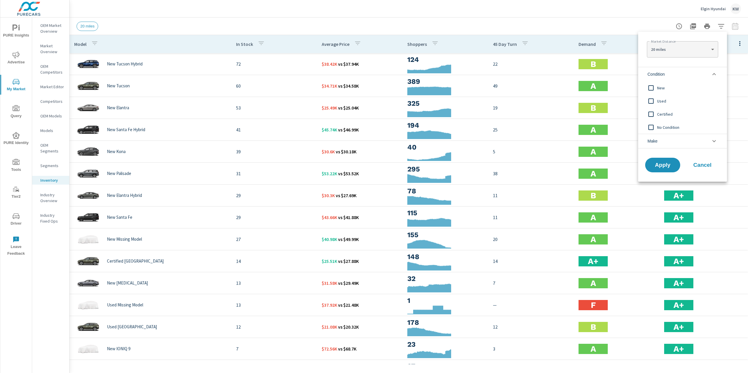
click at [653, 88] on input "filter options" at bounding box center [651, 88] width 12 height 12
click at [659, 169] on button "Apply" at bounding box center [662, 164] width 36 height 15
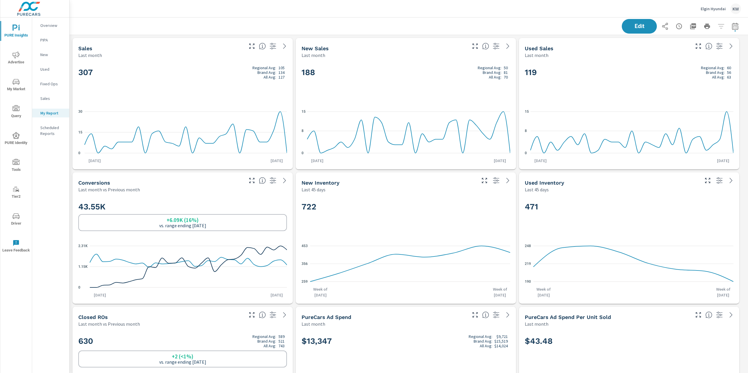
scroll to position [2702, 685]
click at [705, 8] on p "Elgin Hyundai" at bounding box center [712, 8] width 25 height 5
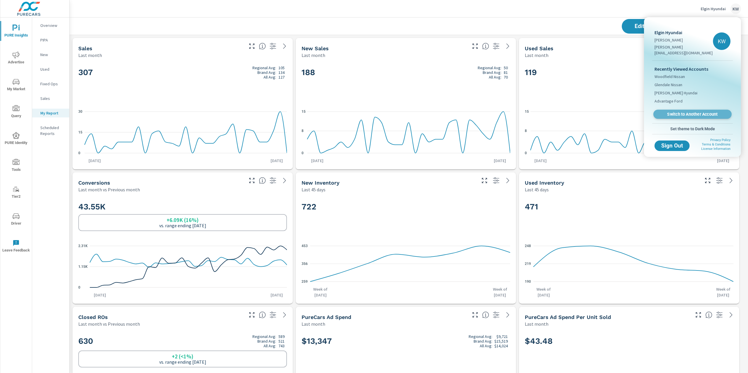
click at [686, 112] on span "Switch to Another Account" at bounding box center [692, 115] width 72 height 6
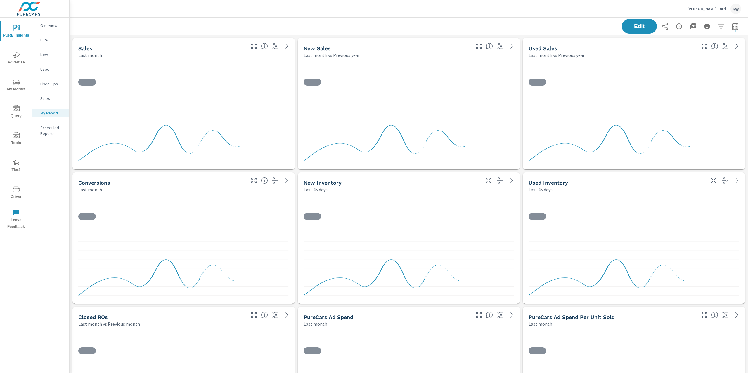
scroll to position [3441, 685]
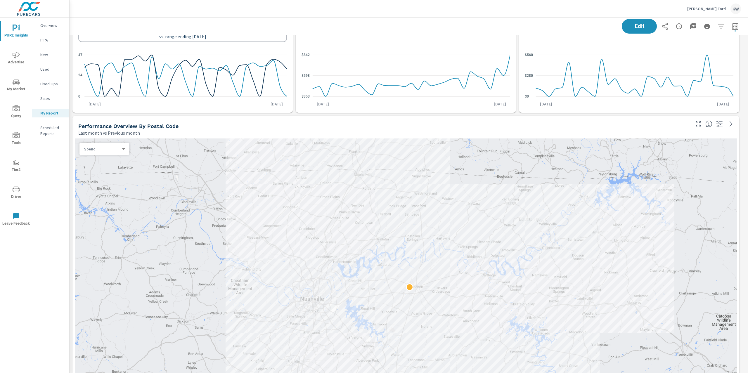
scroll to position [326, 0]
click at [105, 151] on div "Spend 0 ​" at bounding box center [104, 148] width 50 height 12
click at [113, 148] on body "PURE Insights Advertise My Market Query Tools Tier2 Driver Leave Feedback Overv…" at bounding box center [374, 186] width 748 height 373
click at [109, 156] on li "Sales" at bounding box center [101, 157] width 45 height 9
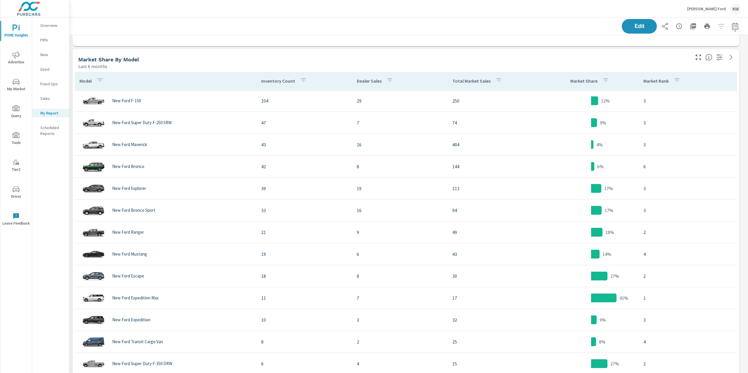
scroll to position [1671, 0]
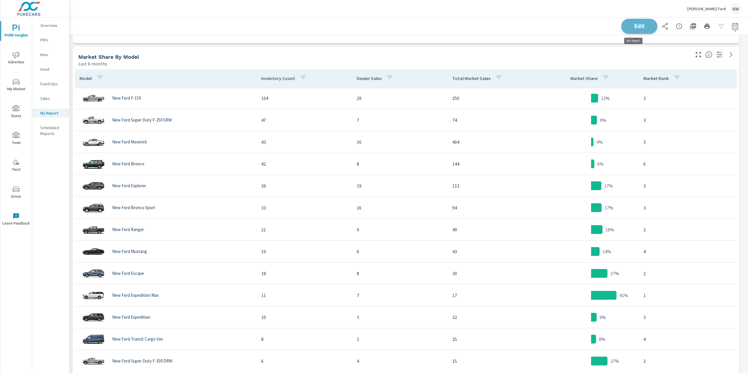
click at [630, 23] on span "Edit" at bounding box center [639, 26] width 24 height 6
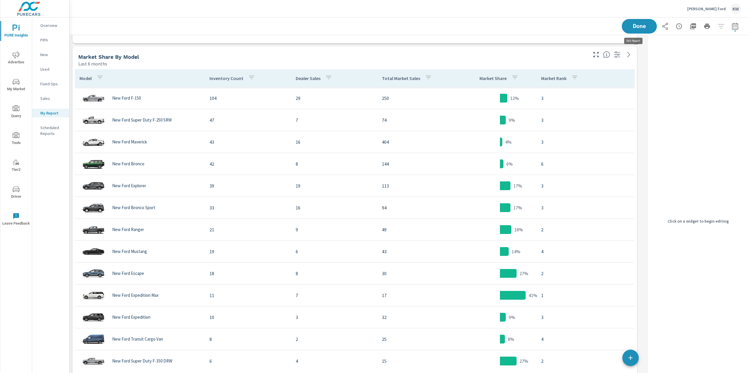
scroll to position [3, 3]
click at [565, 62] on div "Last 6 months" at bounding box center [332, 63] width 508 height 7
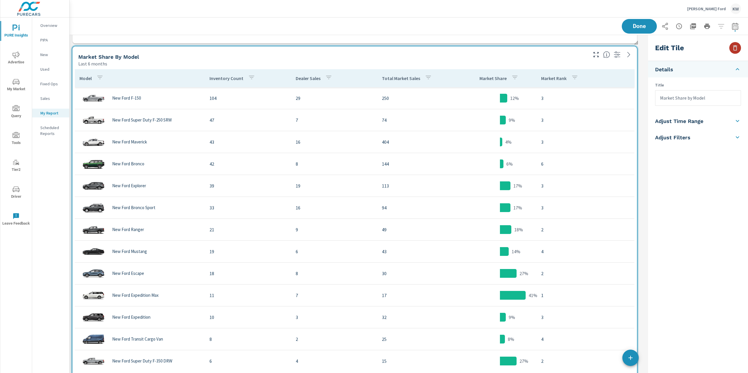
click at [734, 49] on icon "button" at bounding box center [734, 47] width 7 height 7
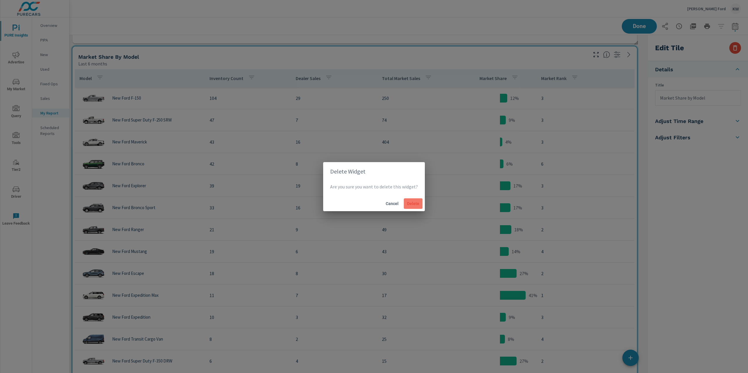
click at [414, 204] on span "Delete" at bounding box center [413, 203] width 14 height 5
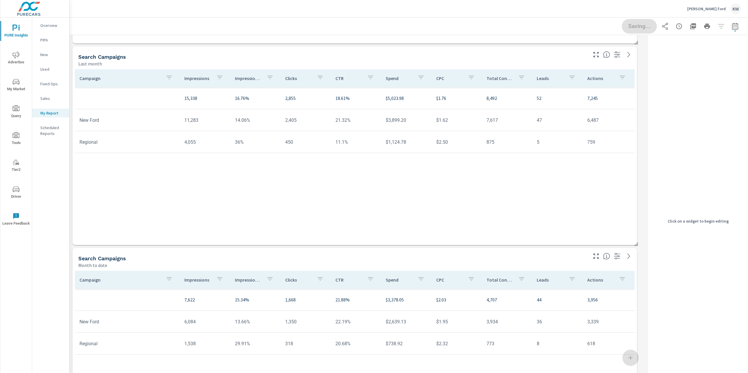
scroll to position [3105, 582]
click at [245, 81] on p "Impression Share" at bounding box center [248, 78] width 27 height 6
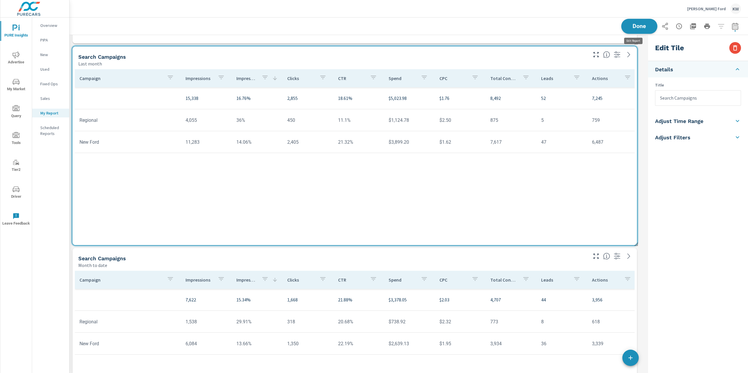
scroll to position [3105, 582]
click at [636, 28] on span "Done" at bounding box center [639, 26] width 24 height 6
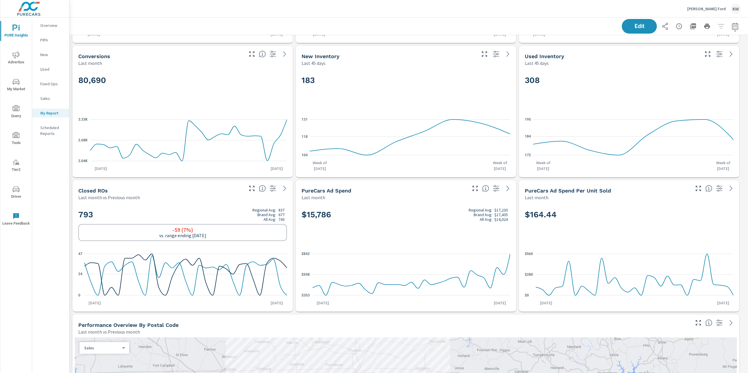
scroll to position [165, 0]
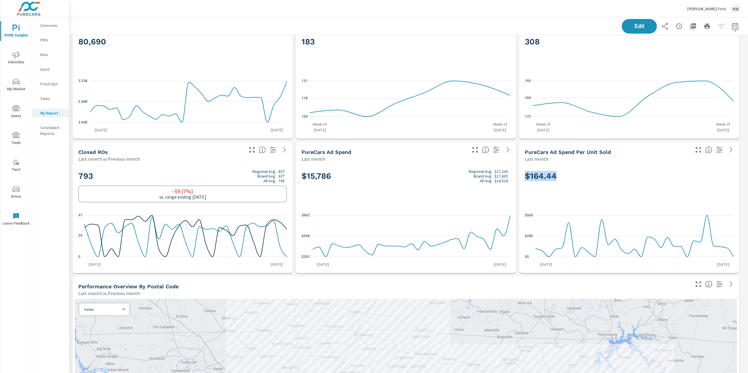
drag, startPoint x: 537, startPoint y: 176, endPoint x: 617, endPoint y: 177, distance: 80.6
click at [617, 177] on div "$164.44 $0 $280 $560 [DATE] [DATE]" at bounding box center [629, 217] width 216 height 106
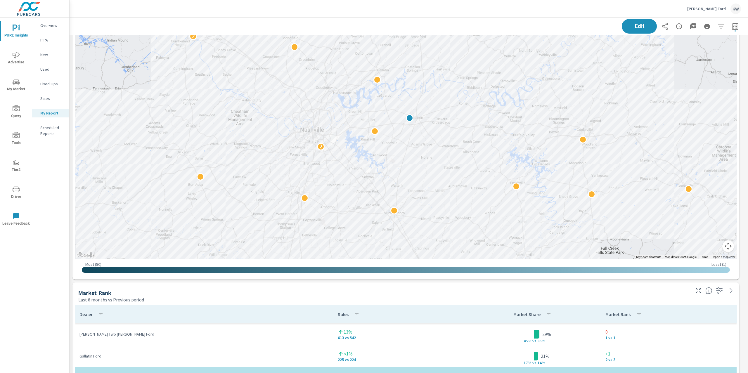
scroll to position [1161, 0]
